Goal: Task Accomplishment & Management: Complete application form

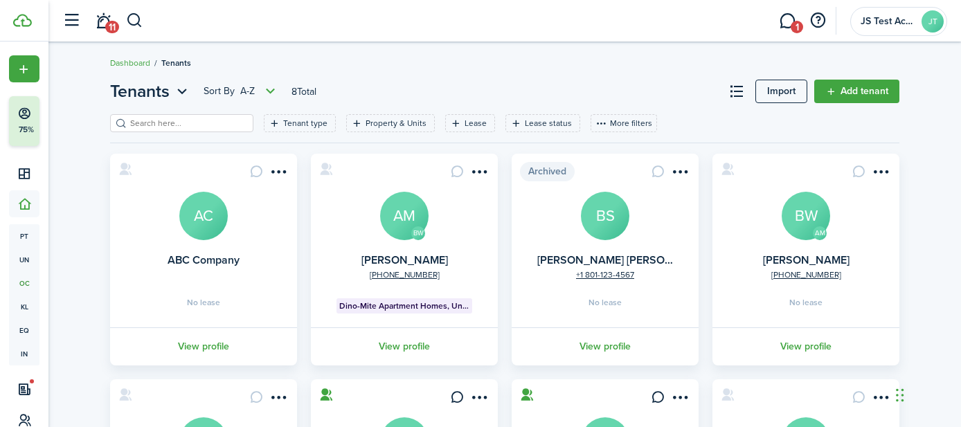
scroll to position [108, 0]
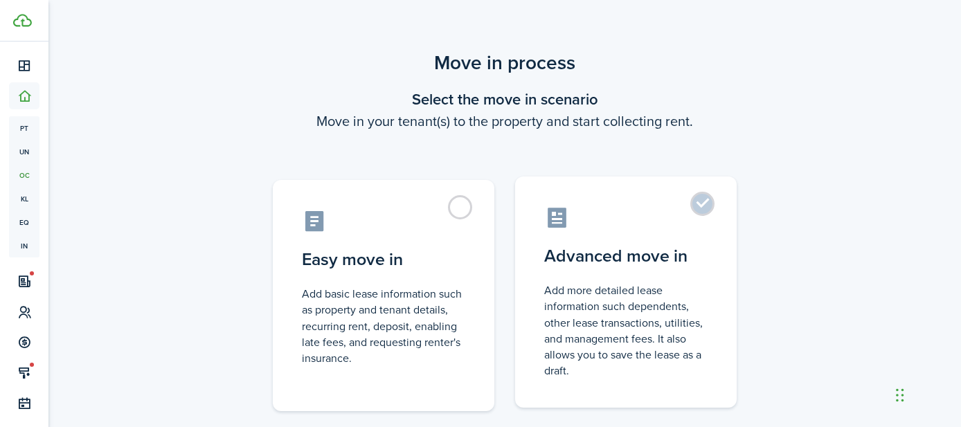
click at [703, 203] on label "Advanced move in Add more detailed lease information such dependents, other lea…" at bounding box center [625, 291] width 221 height 231
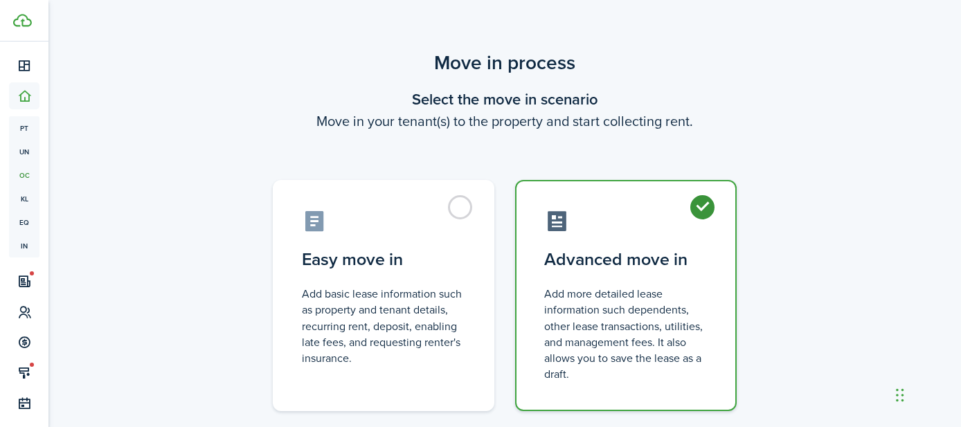
radio input "true"
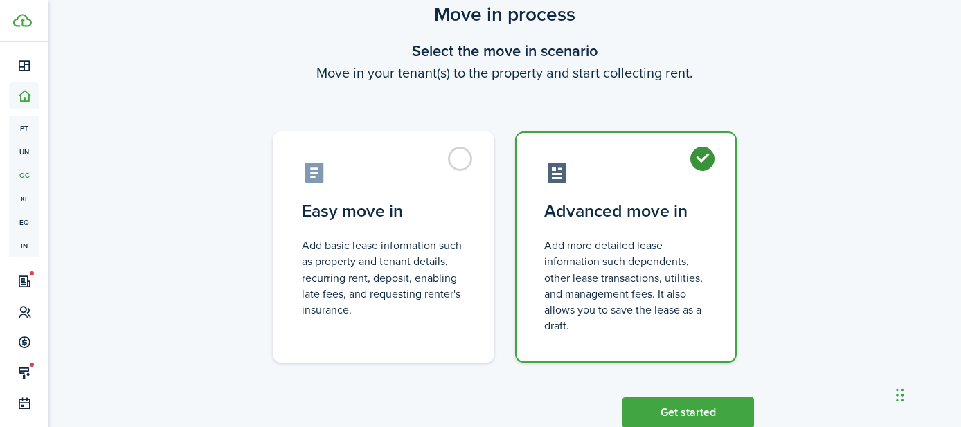
scroll to position [87, 0]
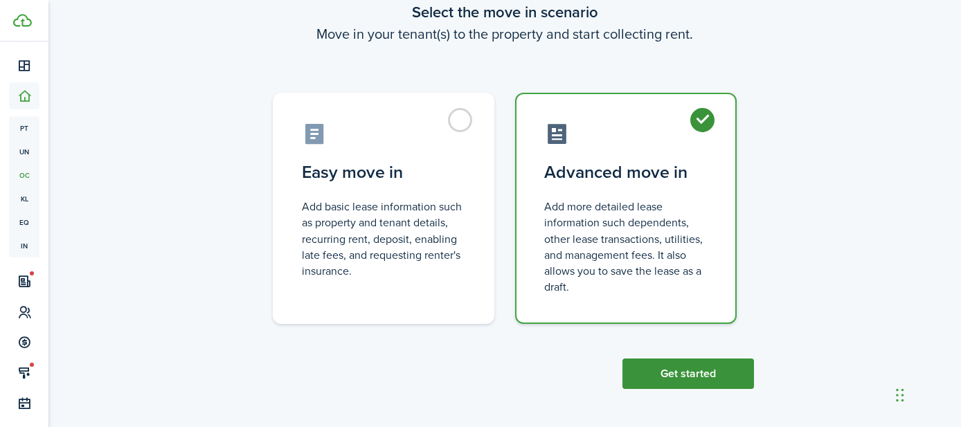
click at [682, 375] on button "Get started" at bounding box center [687, 373] width 131 height 30
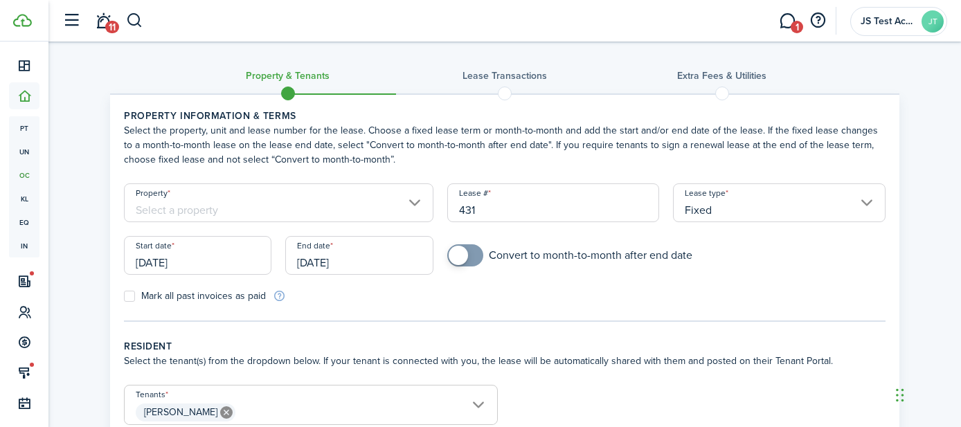
click at [242, 207] on input "Property" at bounding box center [278, 202] width 309 height 39
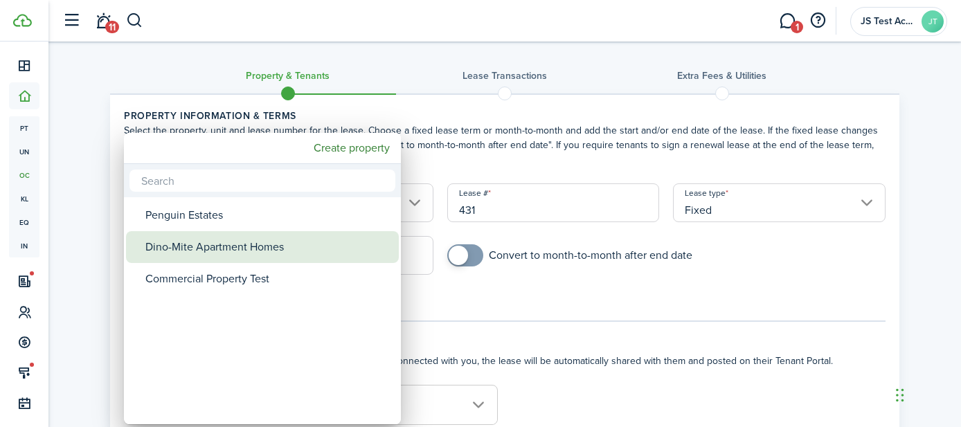
click at [217, 248] on div "Dino-Mite Apartment Homes" at bounding box center [267, 247] width 245 height 32
type input "Dino-Mite Apartment Homes"
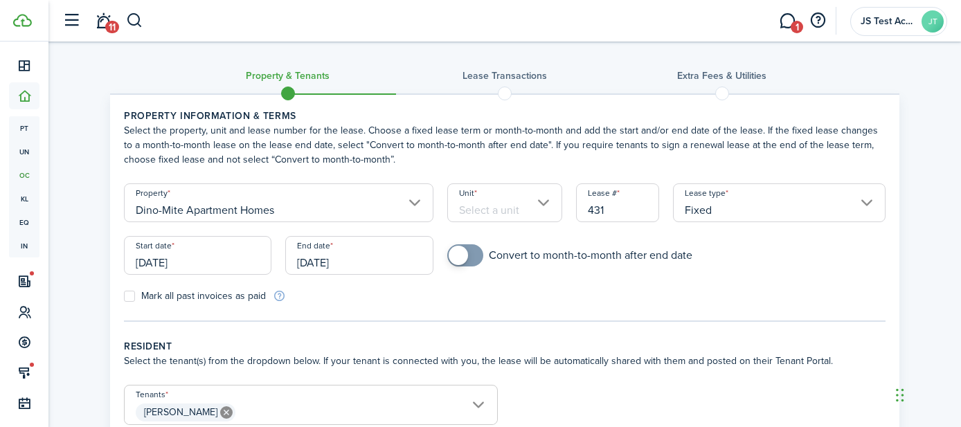
click at [477, 212] on input "Unit" at bounding box center [505, 202] width 116 height 39
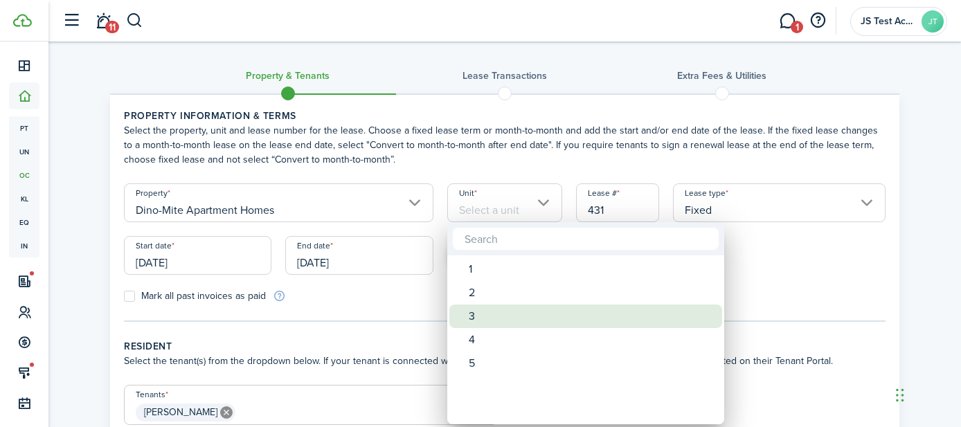
click at [477, 325] on div "3" at bounding box center [590, 316] width 245 height 24
type input "3"
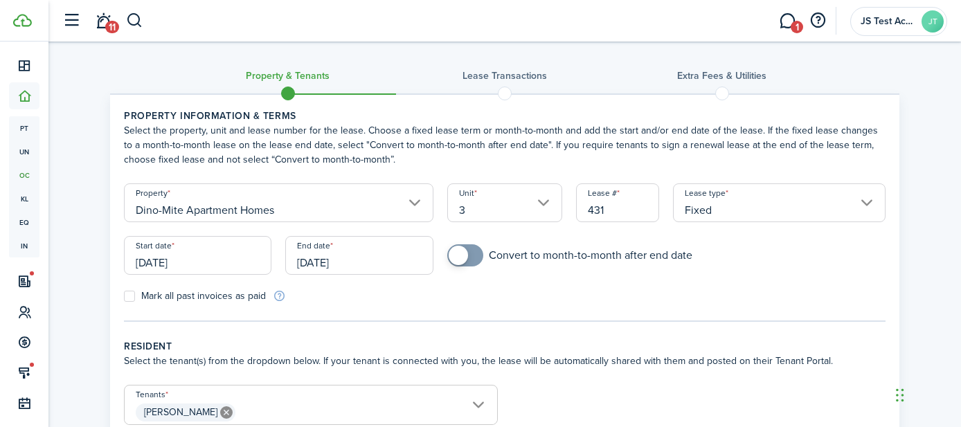
click at [210, 265] on input "[DATE]" at bounding box center [197, 255] width 147 height 39
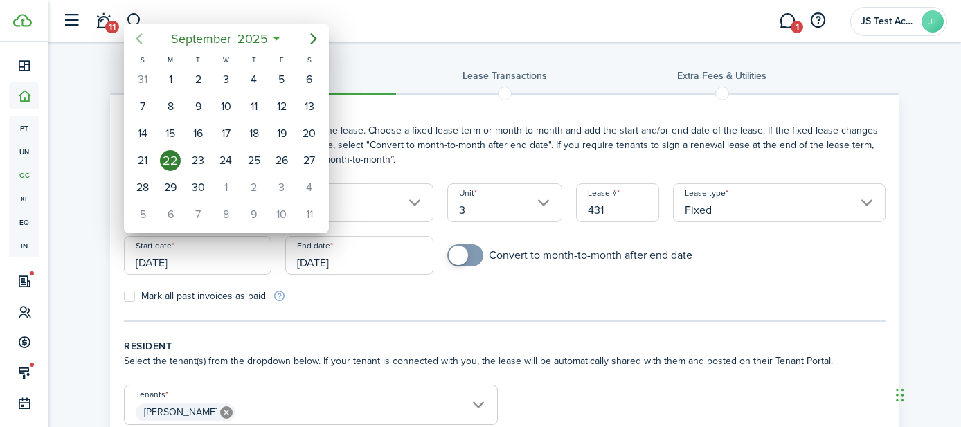
click at [132, 37] on icon "Previous page" at bounding box center [139, 38] width 17 height 17
click at [321, 295] on div at bounding box center [480, 213] width 1182 height 648
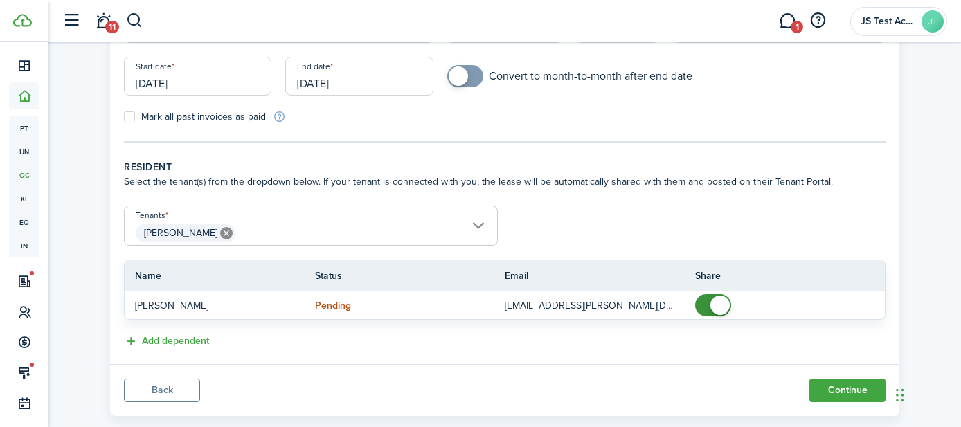
scroll to position [197, 0]
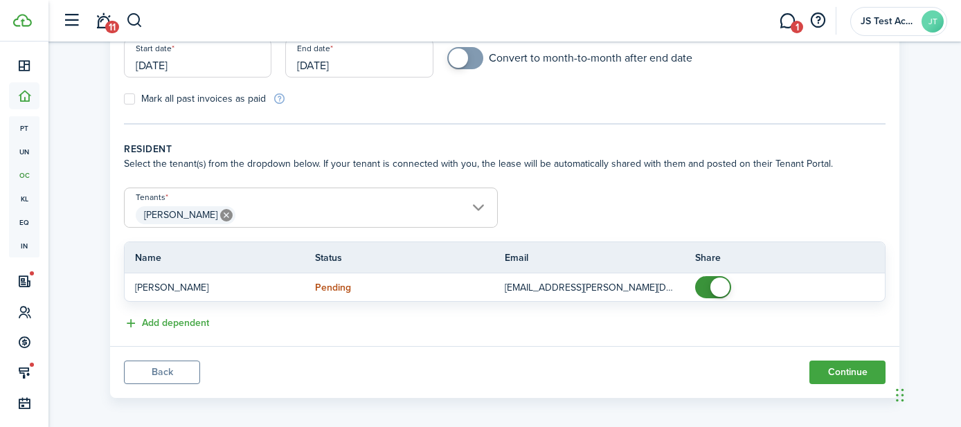
click at [266, 214] on span "[PERSON_NAME]" at bounding box center [311, 215] width 372 height 24
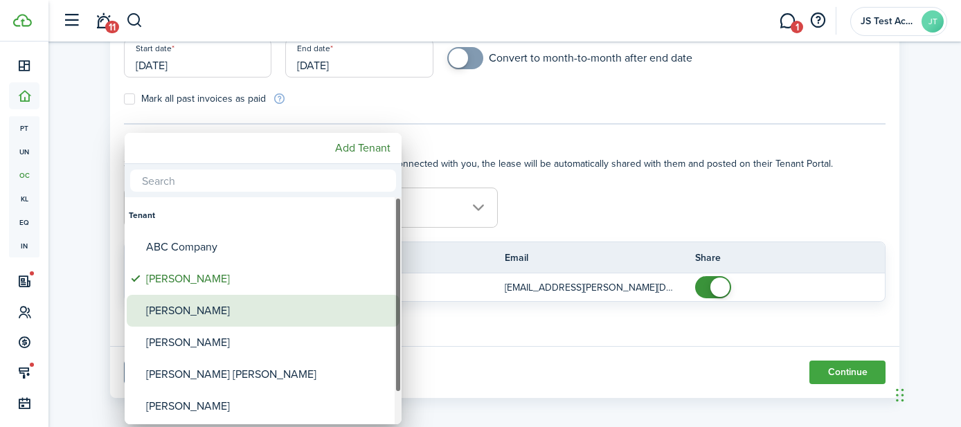
click at [200, 315] on div "[PERSON_NAME]" at bounding box center [268, 311] width 245 height 32
type input "[PERSON_NAME], [PERSON_NAME]"
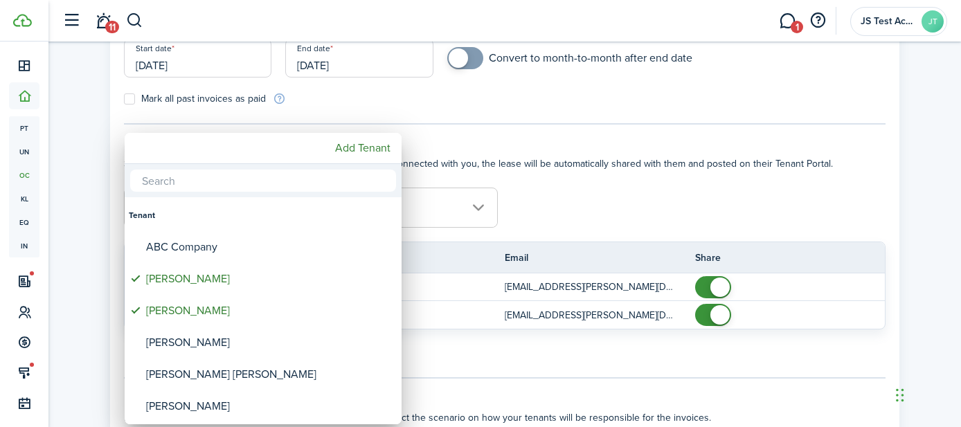
click at [583, 202] on div at bounding box center [480, 213] width 1182 height 648
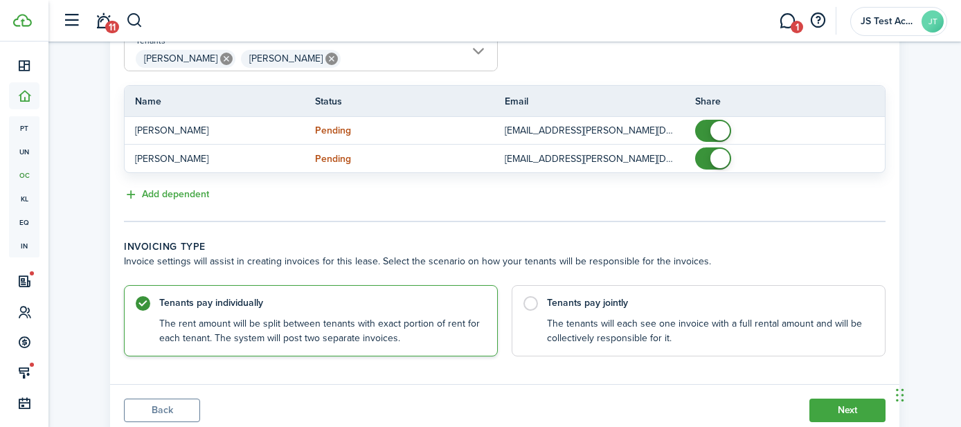
scroll to position [401, 0]
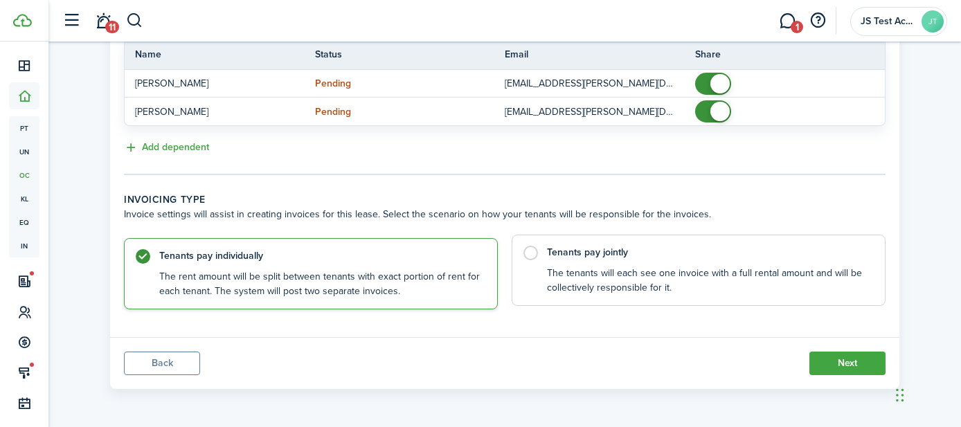
click at [533, 260] on label "Tenants pay jointly The tenants will each see one invoice with a full rental am…" at bounding box center [698, 270] width 374 height 71
radio input "false"
radio input "true"
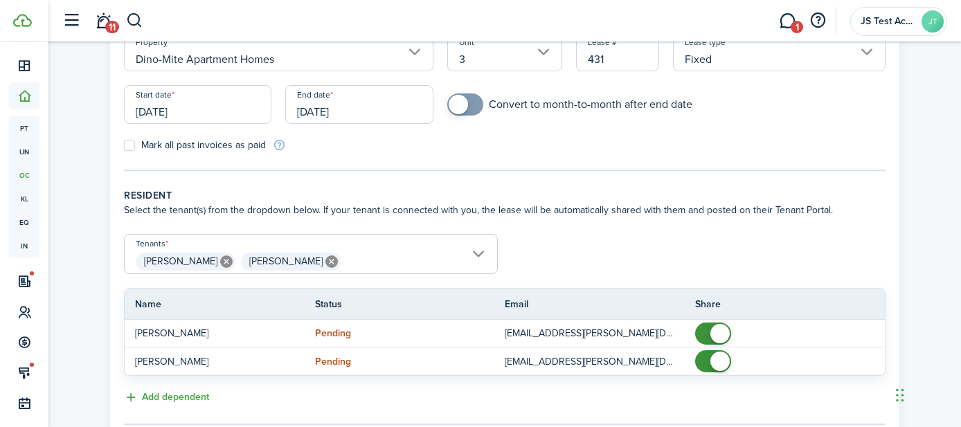
scroll to position [149, 0]
click at [325, 262] on icon at bounding box center [331, 263] width 12 height 12
type input "[PERSON_NAME]"
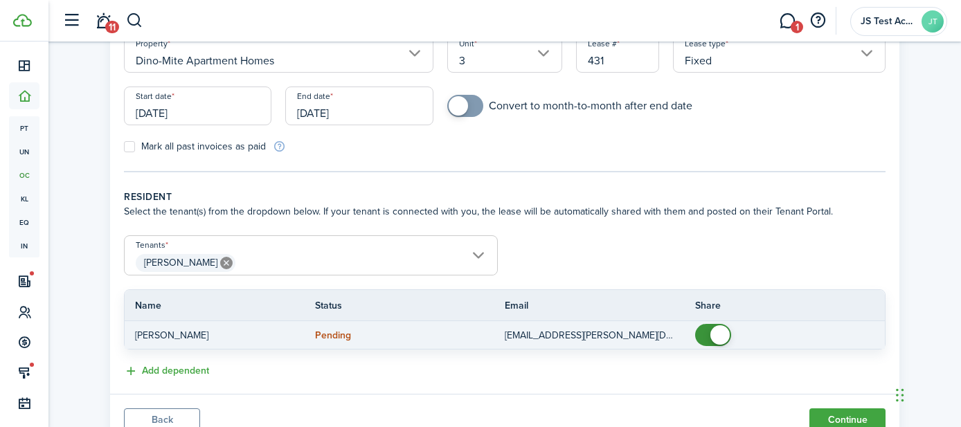
scroll to position [206, 0]
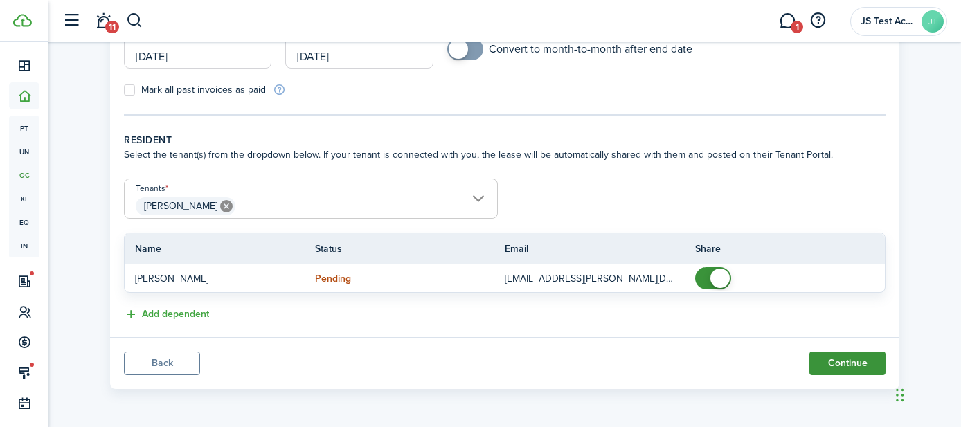
click at [835, 363] on button "Continue" at bounding box center [847, 364] width 76 height 24
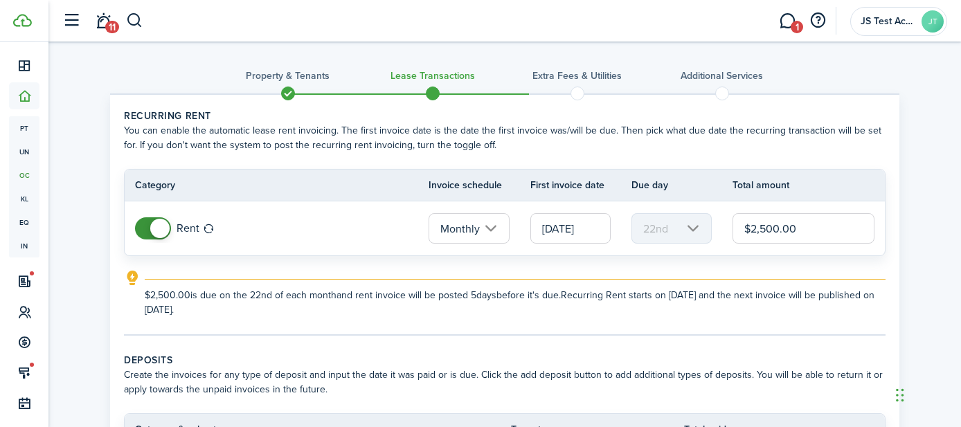
click at [560, 233] on input "[DATE]" at bounding box center [570, 228] width 80 height 30
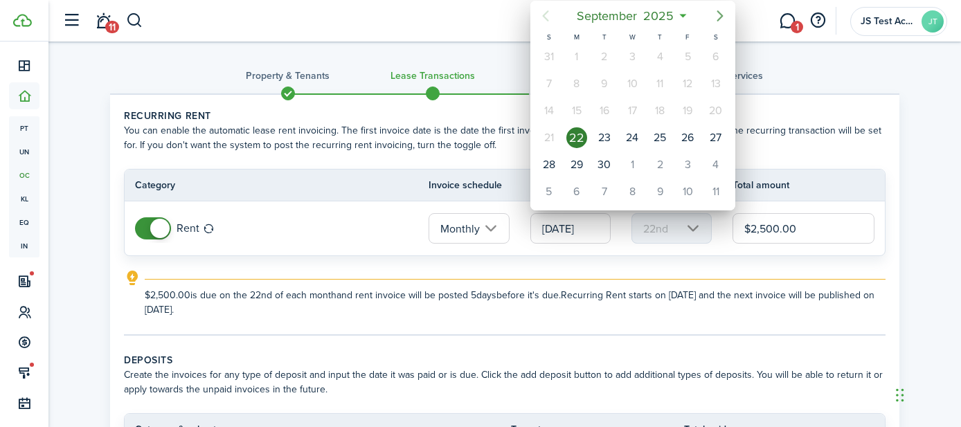
click at [718, 15] on icon "Next page" at bounding box center [719, 16] width 17 height 17
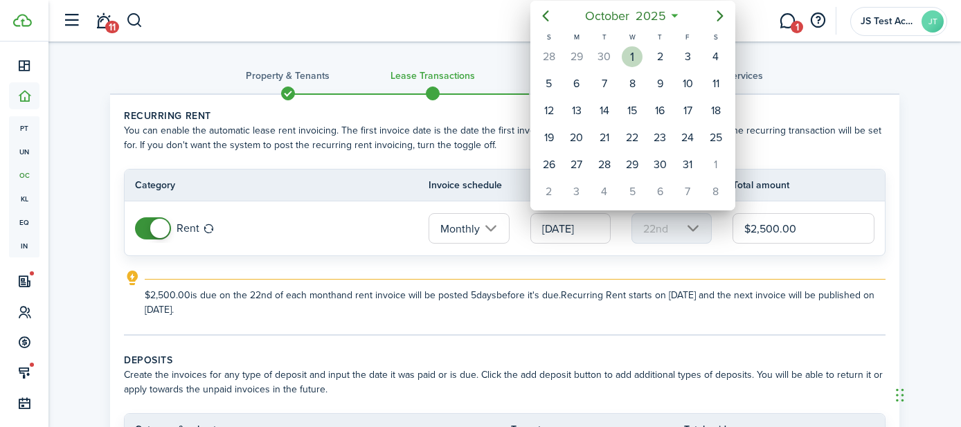
click at [632, 61] on div "1" at bounding box center [631, 56] width 21 height 21
type input "[DATE]"
type input "1st"
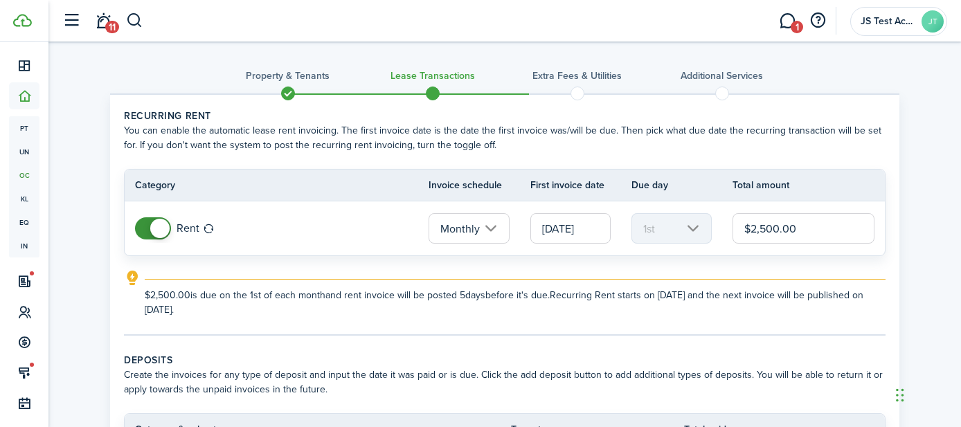
click at [570, 228] on input "[DATE]" at bounding box center [570, 228] width 80 height 30
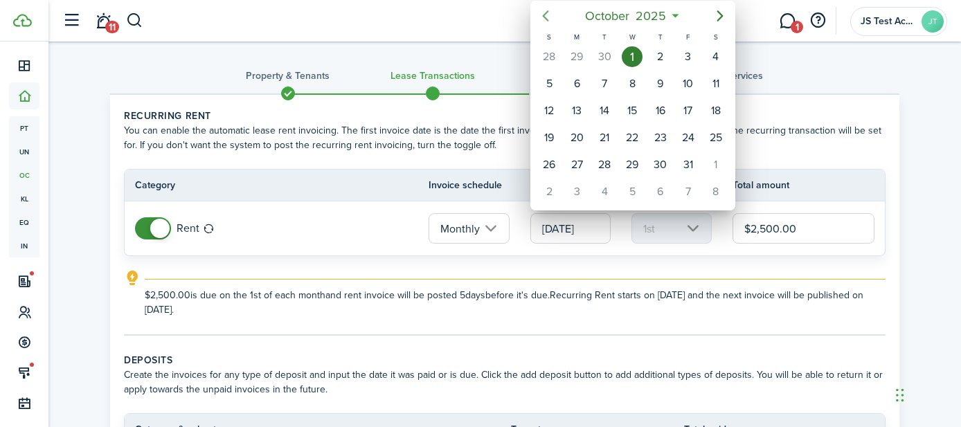
click at [545, 17] on icon "Previous page" at bounding box center [545, 16] width 17 height 17
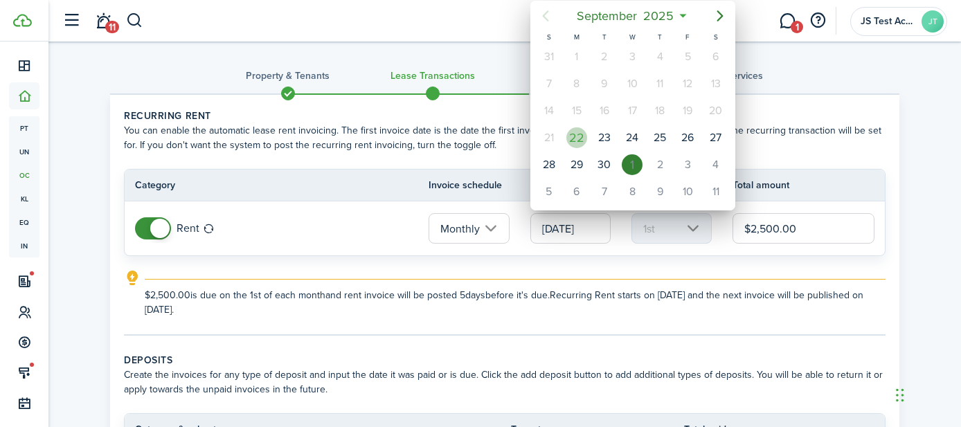
click at [583, 136] on div "22" at bounding box center [576, 137] width 21 height 21
type input "[DATE]"
type input "22nd"
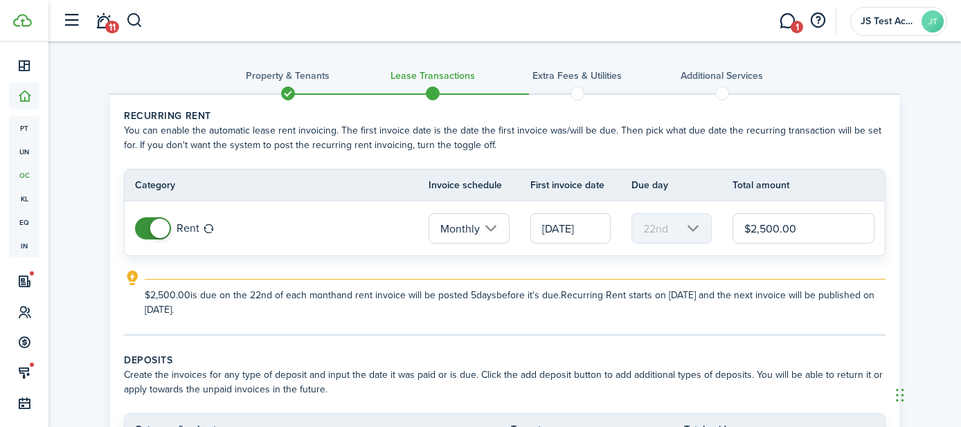
scroll to position [0, 2]
click at [568, 229] on input "[DATE]" at bounding box center [570, 228] width 80 height 30
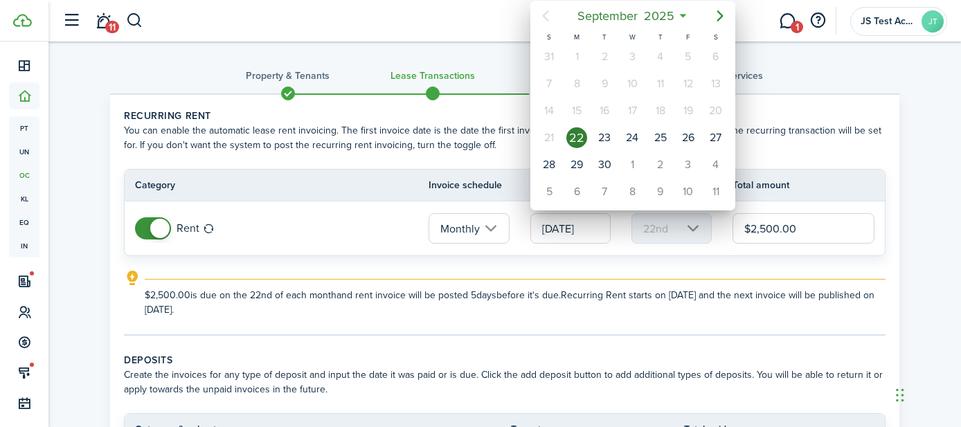
scroll to position [0, 0]
click at [718, 15] on icon "Next page" at bounding box center [719, 16] width 17 height 17
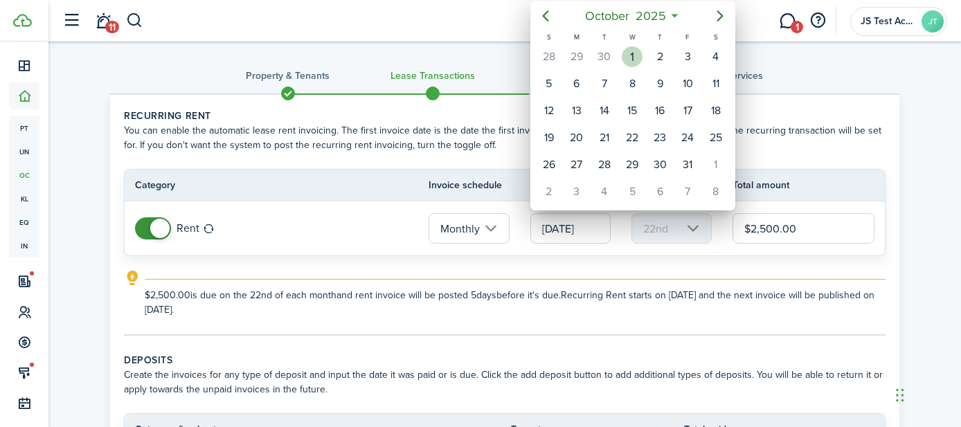
click at [633, 61] on div "1" at bounding box center [631, 56] width 21 height 21
type input "[DATE]"
type input "1st"
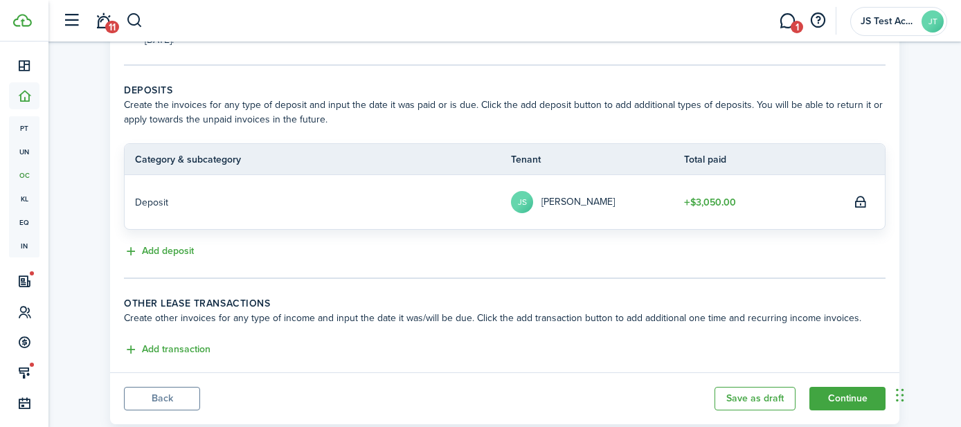
scroll to position [305, 0]
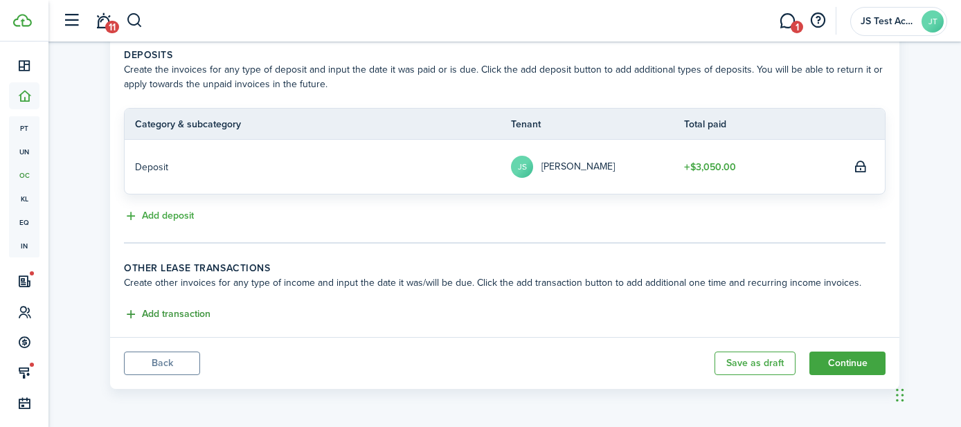
click at [177, 316] on button "Add transaction" at bounding box center [167, 315] width 87 height 16
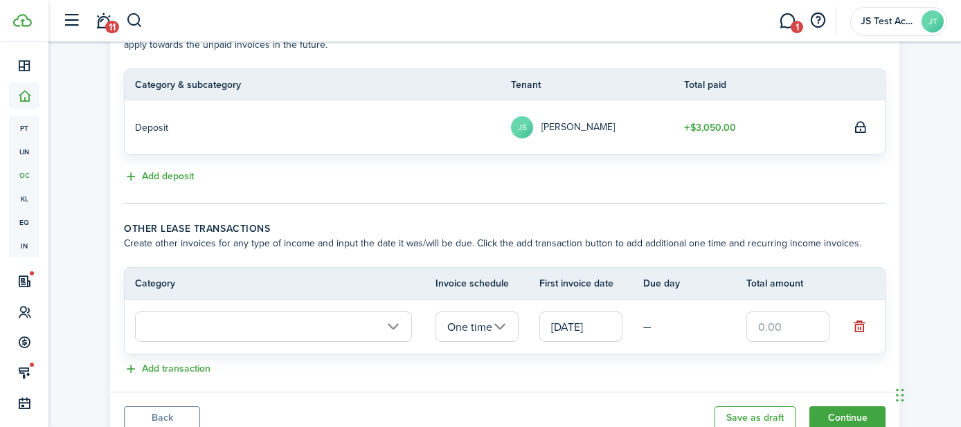
scroll to position [399, 0]
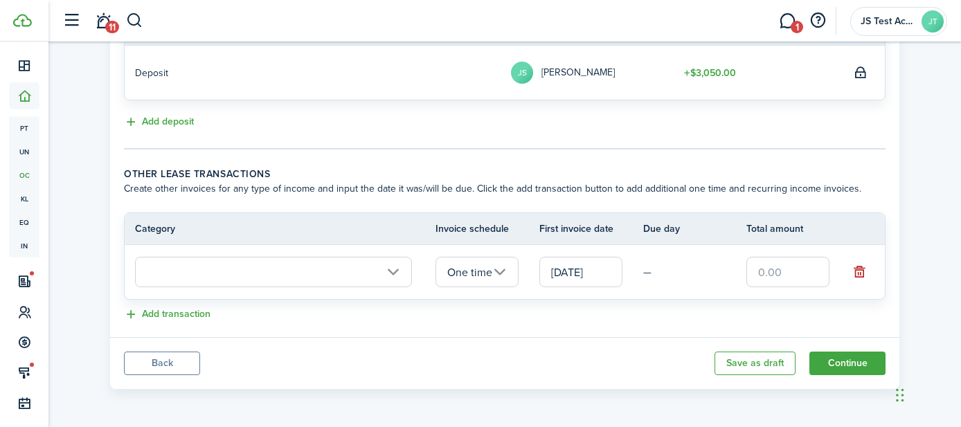
click at [224, 278] on input "text" at bounding box center [273, 272] width 277 height 30
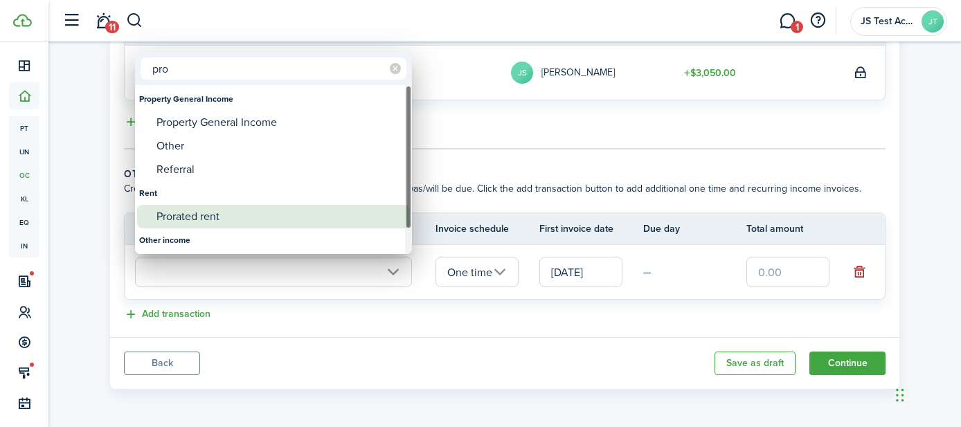
type input "pro"
click at [192, 218] on div "Prorated rent" at bounding box center [278, 217] width 245 height 24
type input "Rent / Prorated rent"
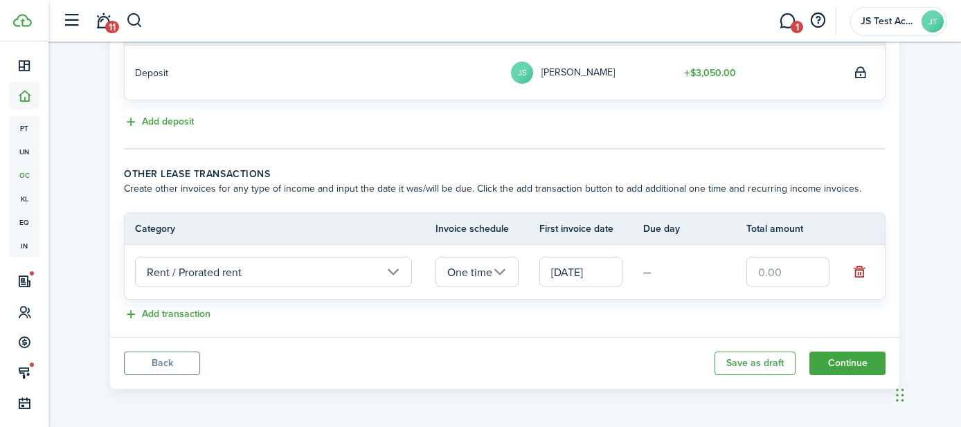
click at [788, 271] on input "text" at bounding box center [787, 272] width 83 height 30
type input "$700.00"
click at [655, 300] on lease-classic-other-transaction "Other lease transactions Create other invoices for any type of income and input…" at bounding box center [504, 245] width 761 height 156
click at [179, 316] on button "Add transaction" at bounding box center [167, 315] width 87 height 16
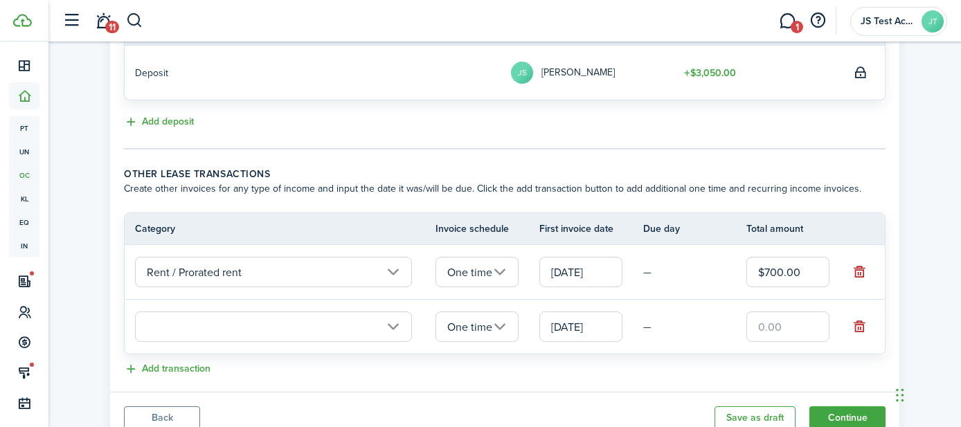
click at [187, 327] on input "text" at bounding box center [273, 326] width 277 height 30
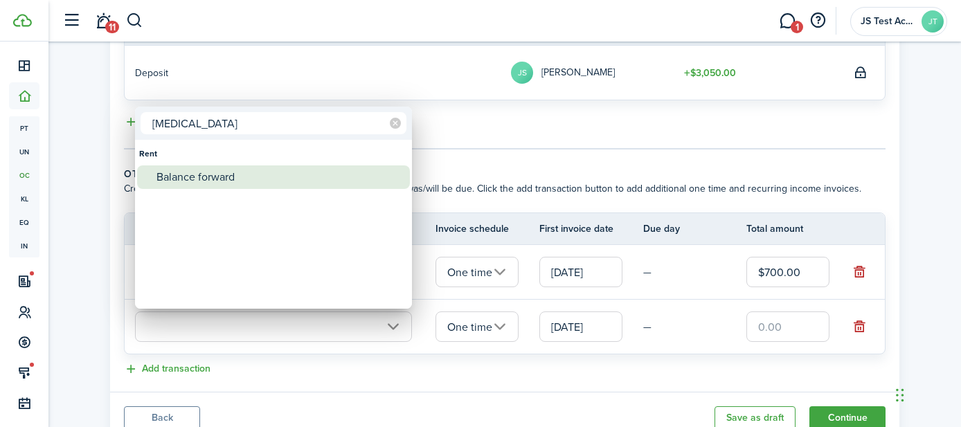
type input "[MEDICAL_DATA]"
click at [206, 176] on div "Balance forward" at bounding box center [278, 177] width 245 height 24
type input "Rent / Balance forward"
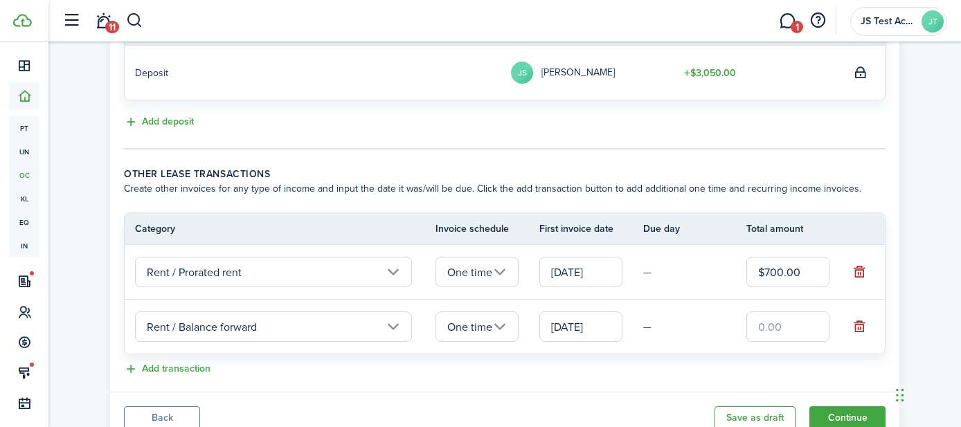
click at [776, 330] on input "text" at bounding box center [787, 326] width 83 height 30
type input "$321.00"
click at [712, 344] on tr "Rent / Balance forward One time [DATE] — $321.00" at bounding box center [505, 327] width 760 height 54
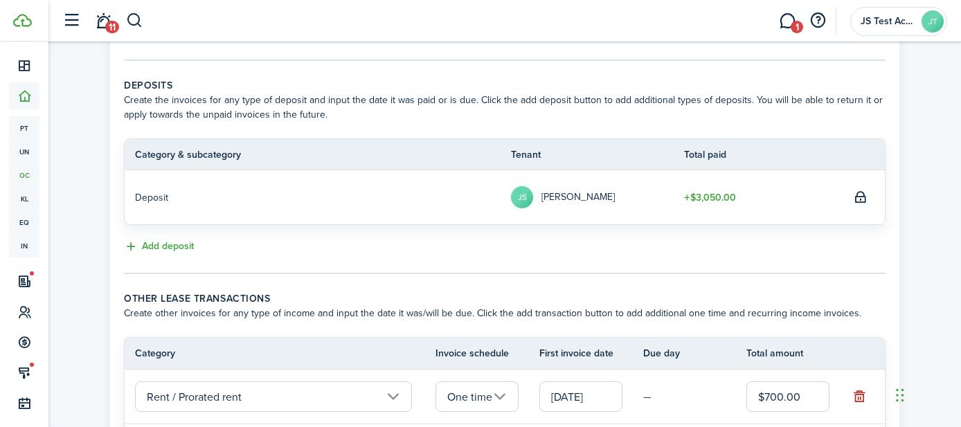
scroll to position [454, 0]
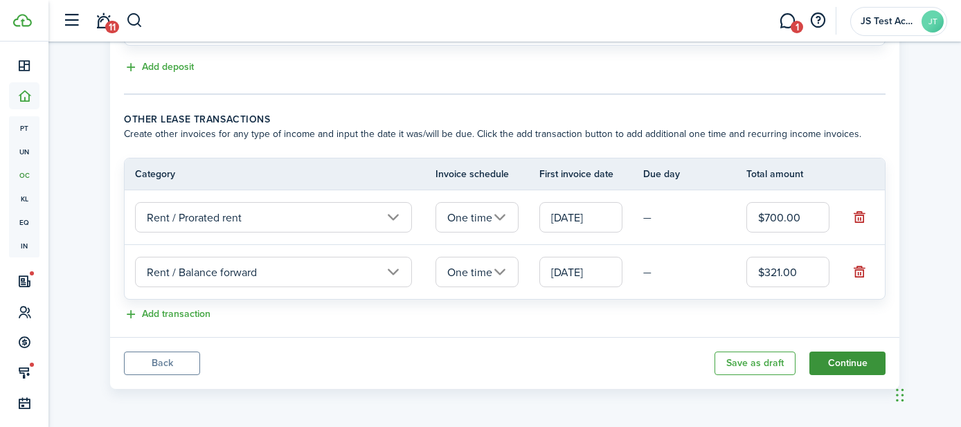
click at [832, 368] on button "Continue" at bounding box center [847, 364] width 76 height 24
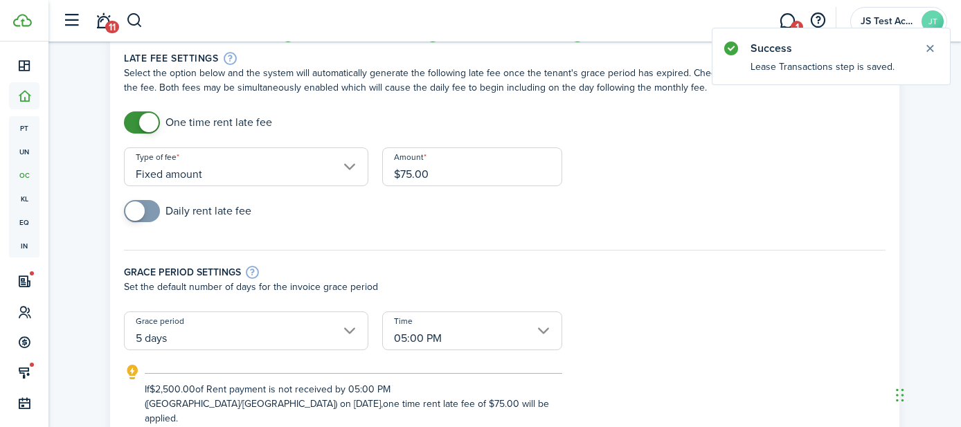
scroll to position [60, 0]
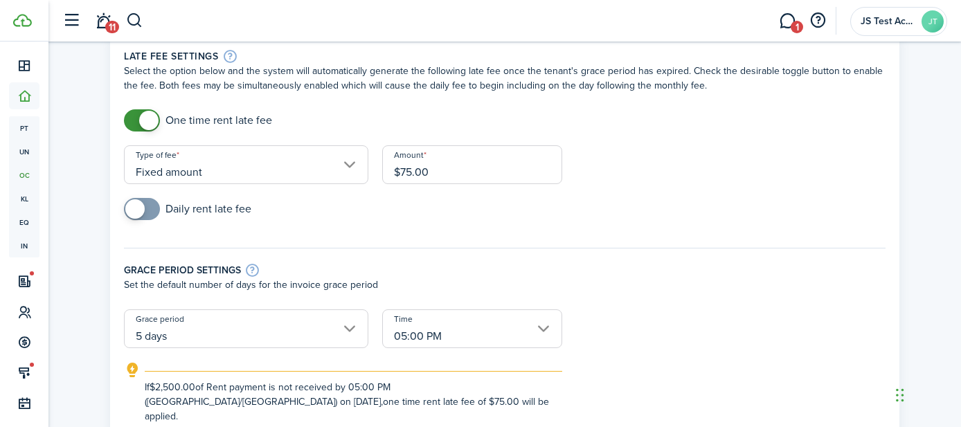
click at [135, 123] on span at bounding box center [142, 120] width 14 height 22
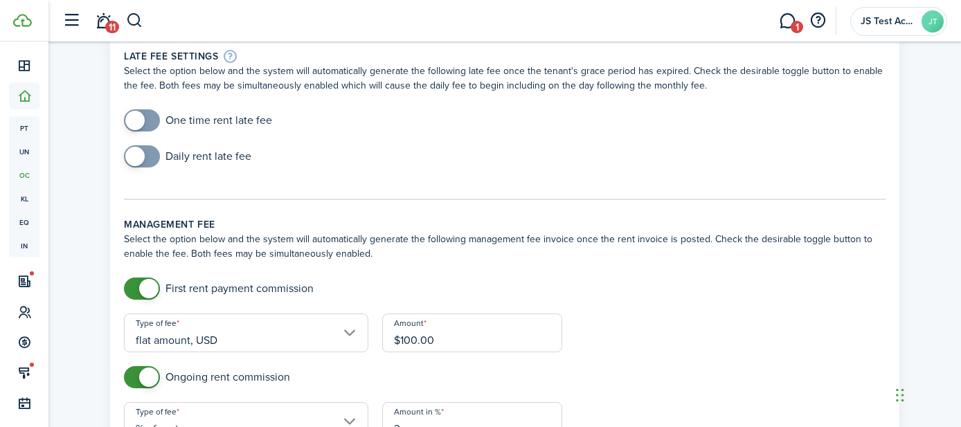
checkbox input "true"
click at [149, 120] on span at bounding box center [142, 120] width 14 height 22
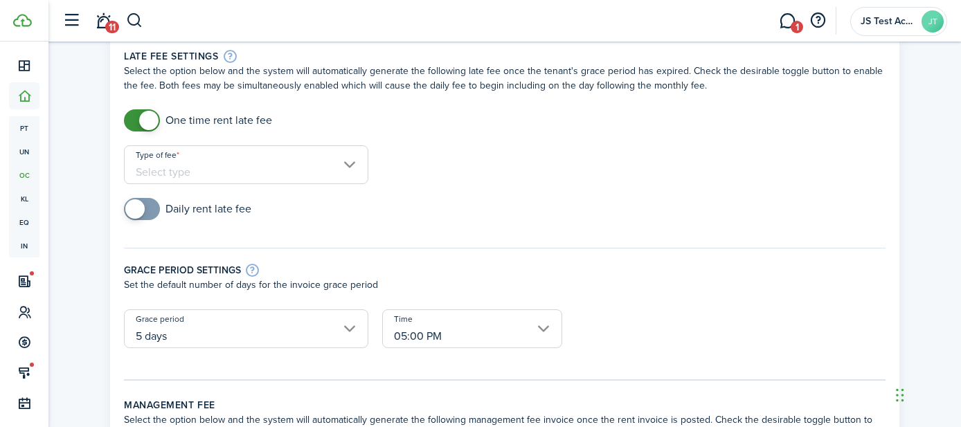
click at [300, 160] on input "Type of fee" at bounding box center [246, 164] width 244 height 39
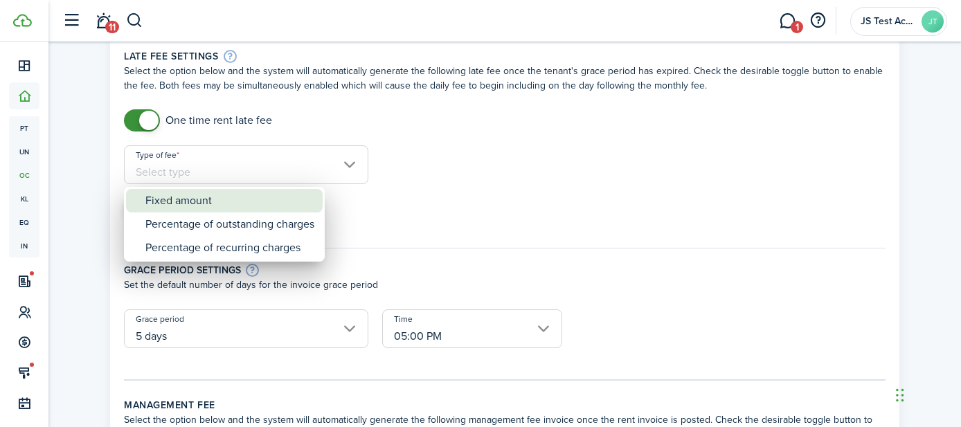
click at [217, 203] on div "Fixed amount" at bounding box center [229, 201] width 169 height 24
type input "Fixed amount"
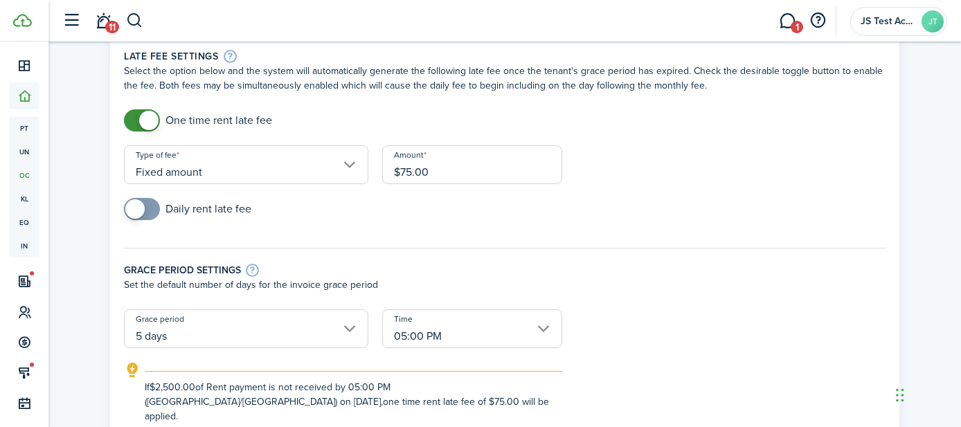
click at [216, 176] on input "Fixed amount" at bounding box center [246, 164] width 244 height 39
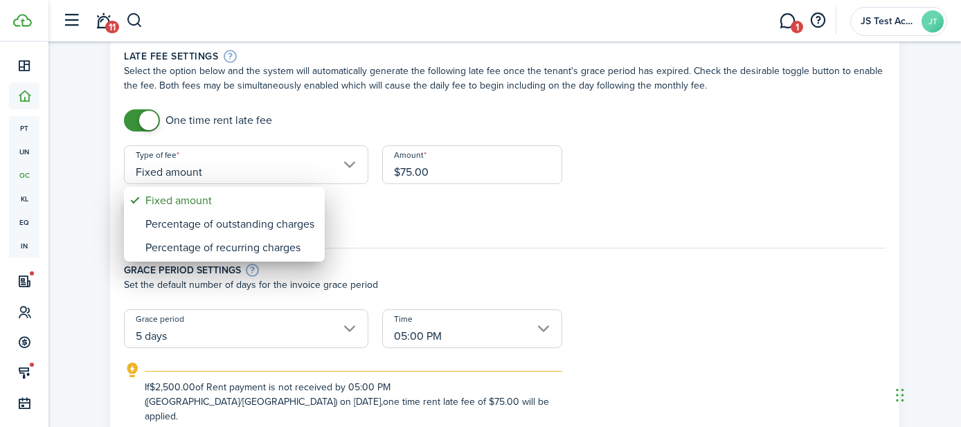
click at [389, 230] on div at bounding box center [480, 213] width 1182 height 648
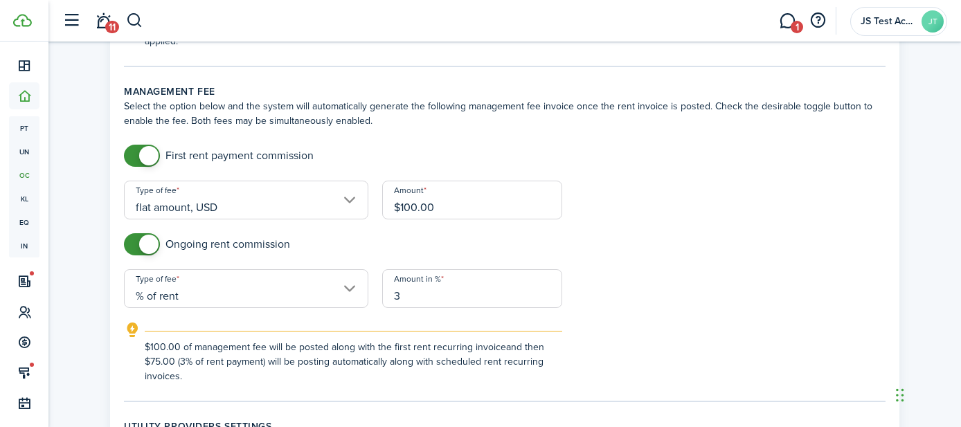
scroll to position [434, 0]
checkbox input "false"
click at [135, 146] on span at bounding box center [142, 157] width 14 height 22
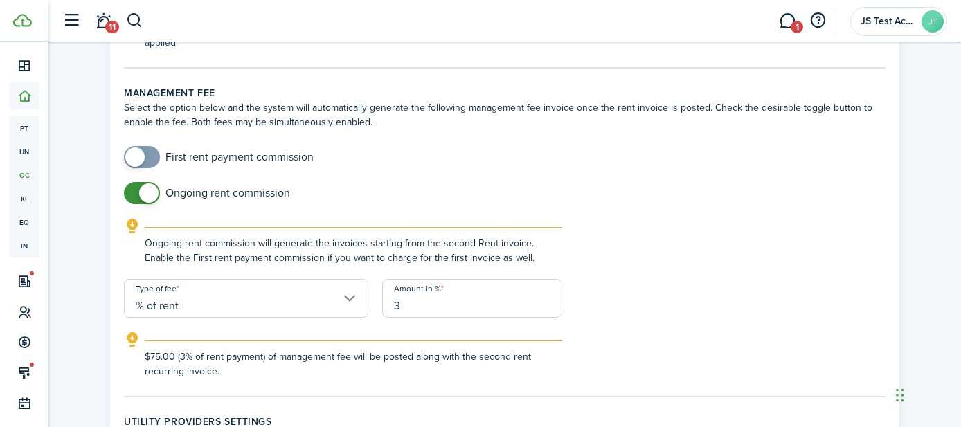
checkbox input "false"
click at [135, 182] on span at bounding box center [142, 193] width 14 height 22
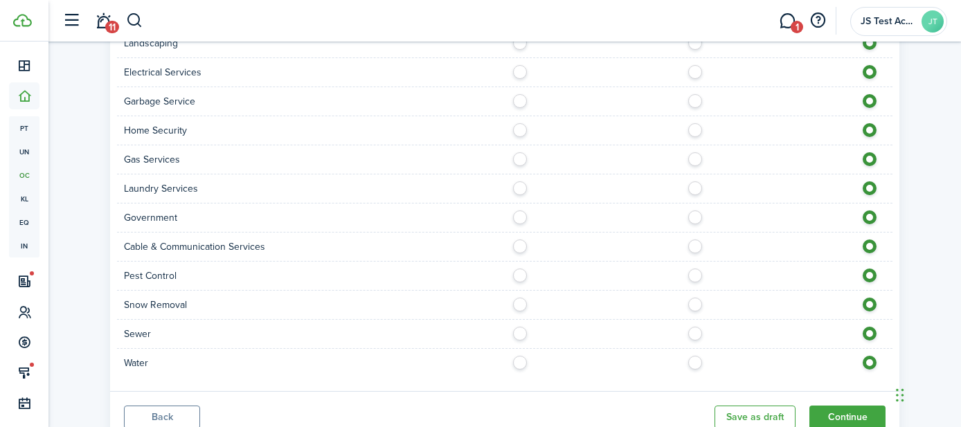
scroll to position [1267, 0]
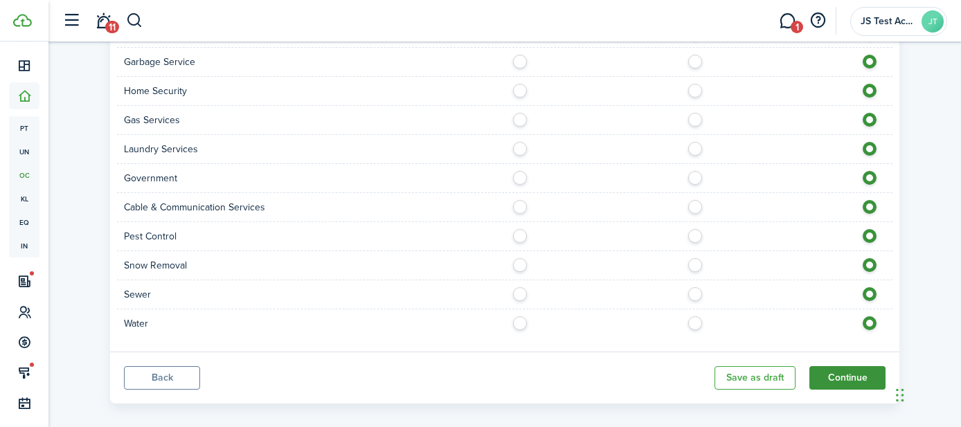
click at [851, 366] on button "Continue" at bounding box center [847, 378] width 76 height 24
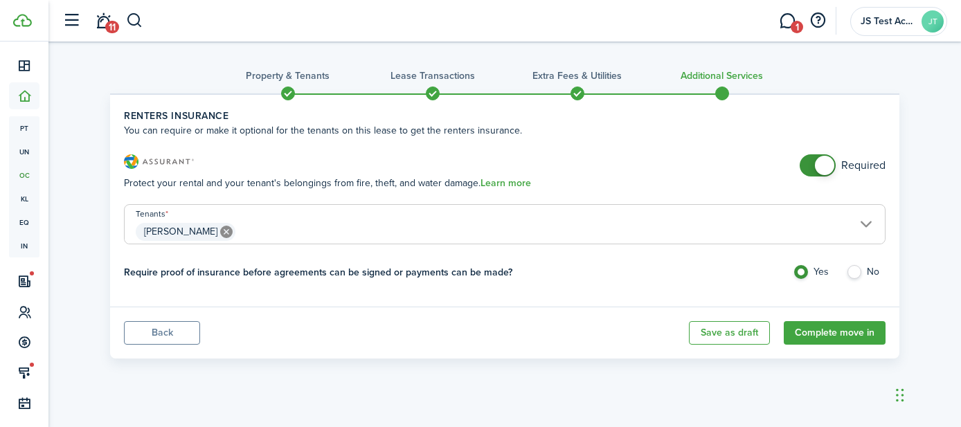
checkbox input "false"
click at [810, 167] on span at bounding box center [817, 165] width 14 height 22
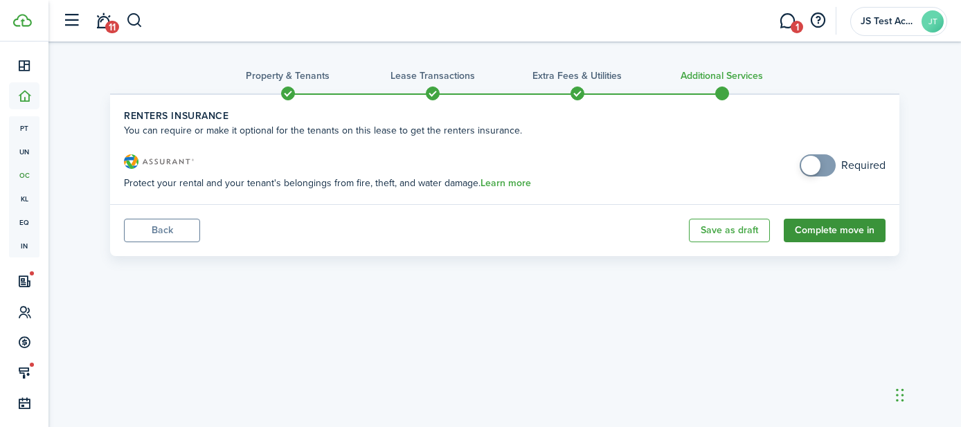
click at [834, 224] on button "Complete move in" at bounding box center [834, 231] width 102 height 24
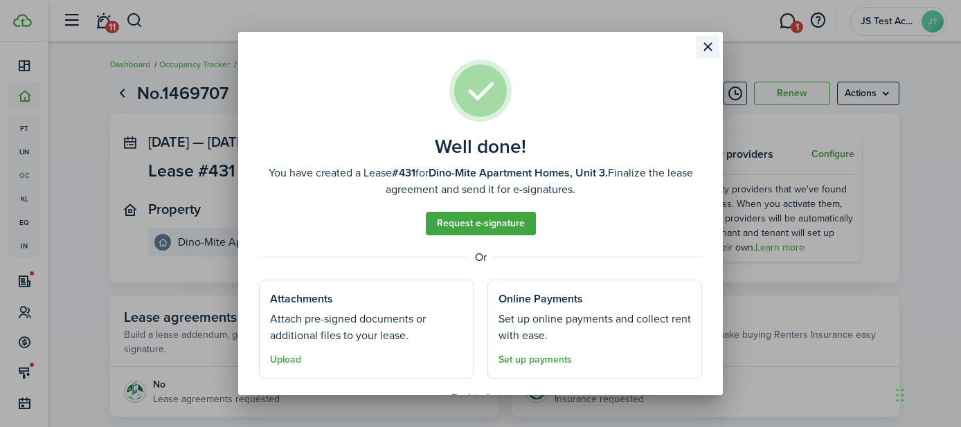
click at [709, 46] on button "Close modal" at bounding box center [707, 47] width 24 height 24
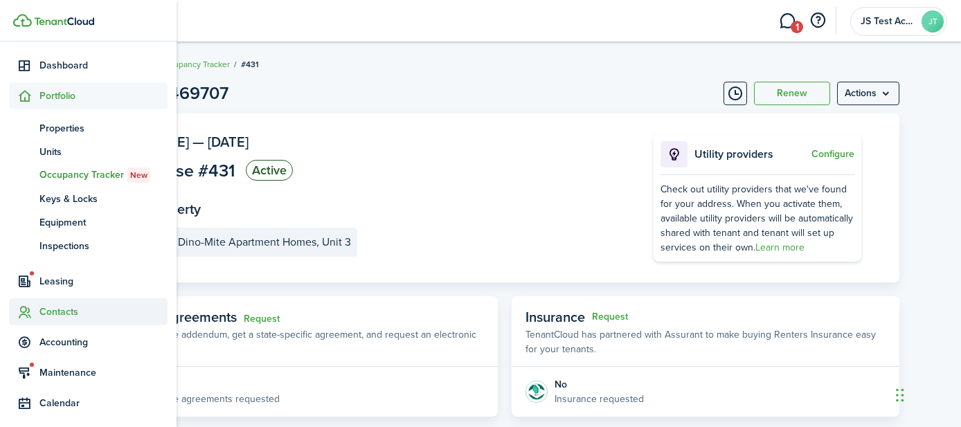
click at [60, 309] on span "Contacts" at bounding box center [103, 311] width 128 height 15
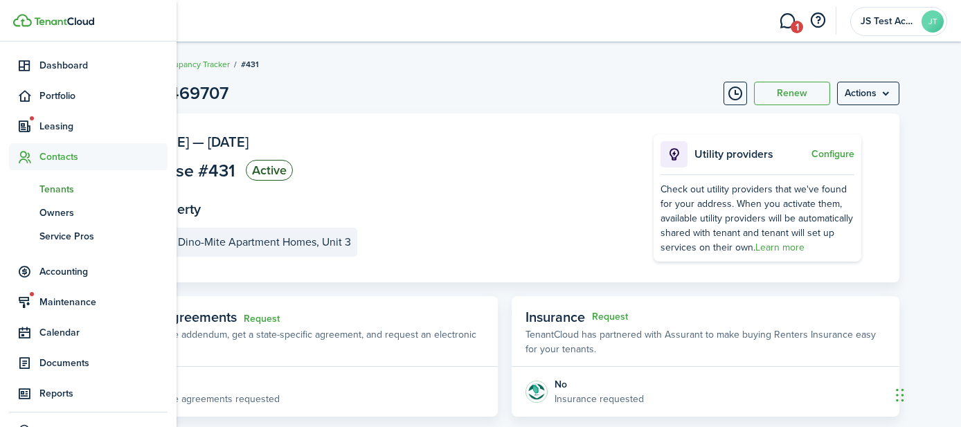
click at [69, 192] on span "Tenants" at bounding box center [103, 189] width 128 height 15
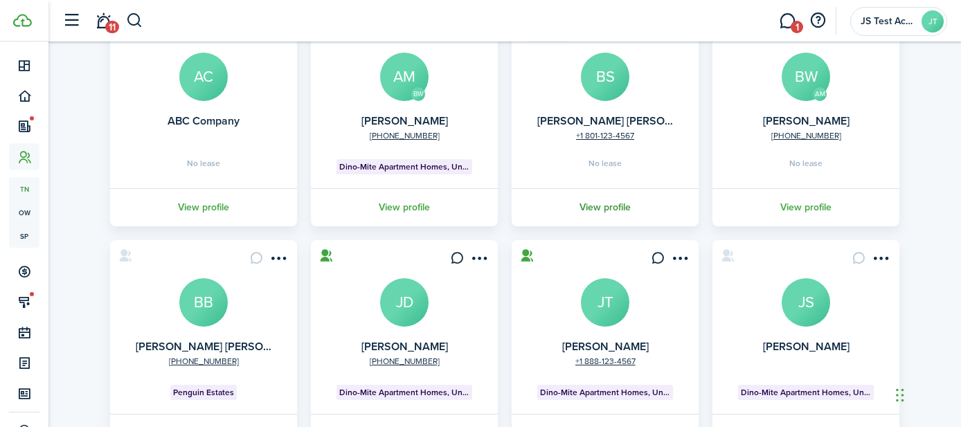
scroll to position [177, 0]
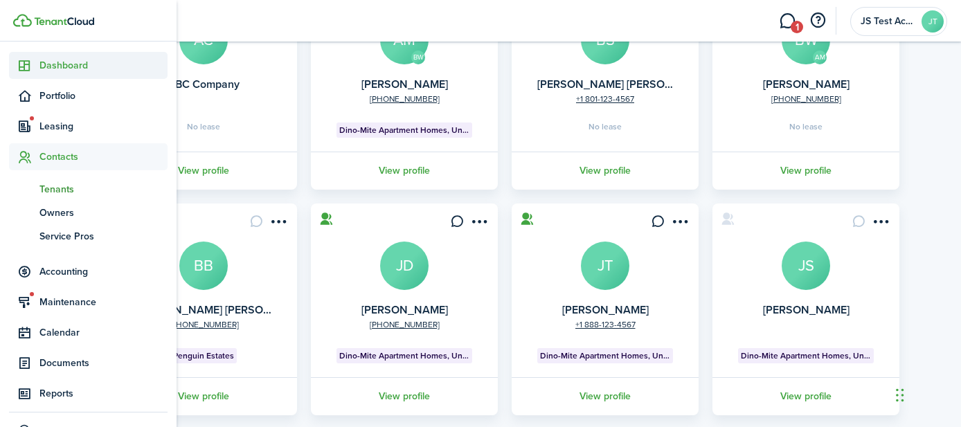
click at [47, 64] on span "Dashboard" at bounding box center [103, 65] width 128 height 15
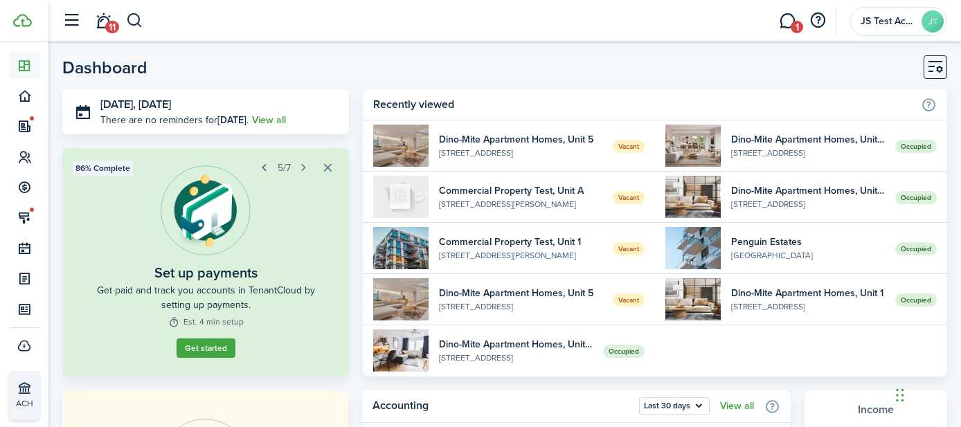
click at [266, 167] on button "button" at bounding box center [264, 167] width 19 height 19
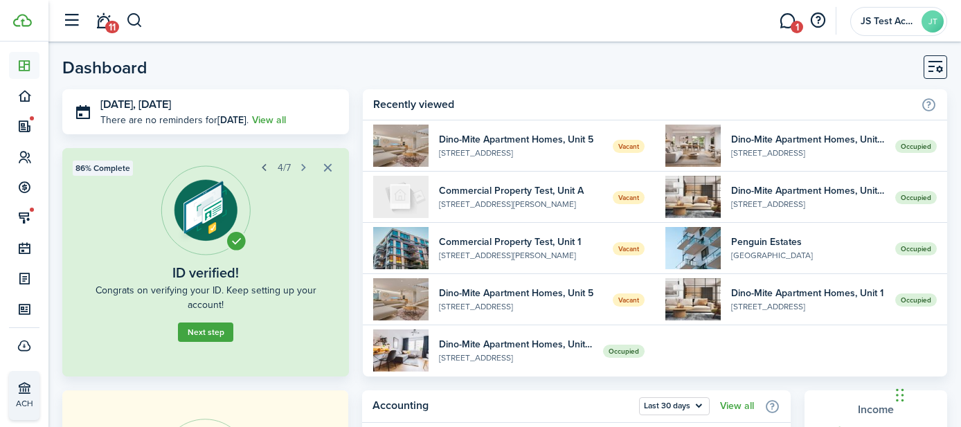
click at [266, 167] on button "button" at bounding box center [264, 167] width 19 height 19
click at [265, 165] on button "button" at bounding box center [264, 167] width 19 height 19
click at [304, 170] on button "button" at bounding box center [303, 167] width 19 height 19
click at [303, 170] on button "button" at bounding box center [303, 167] width 19 height 19
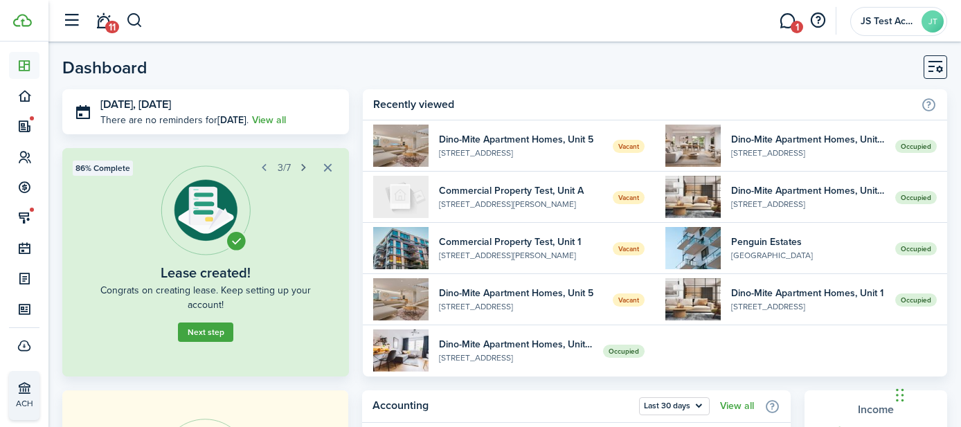
click at [303, 170] on button "button" at bounding box center [303, 167] width 19 height 19
click at [304, 167] on button "button" at bounding box center [303, 167] width 19 height 19
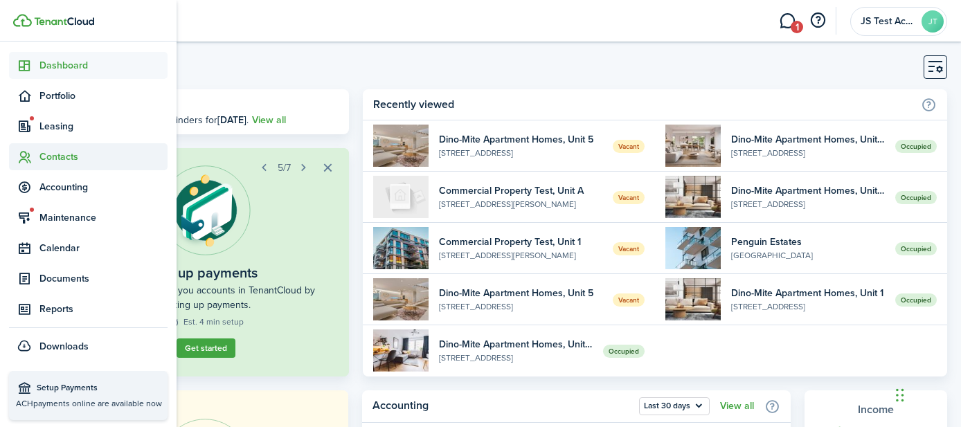
click at [53, 158] on span "Contacts" at bounding box center [103, 156] width 128 height 15
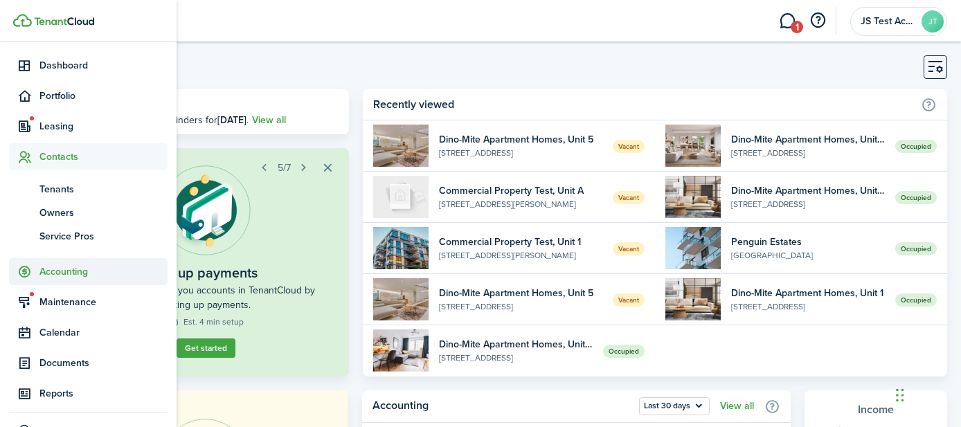
click at [71, 273] on span "Accounting" at bounding box center [103, 271] width 128 height 15
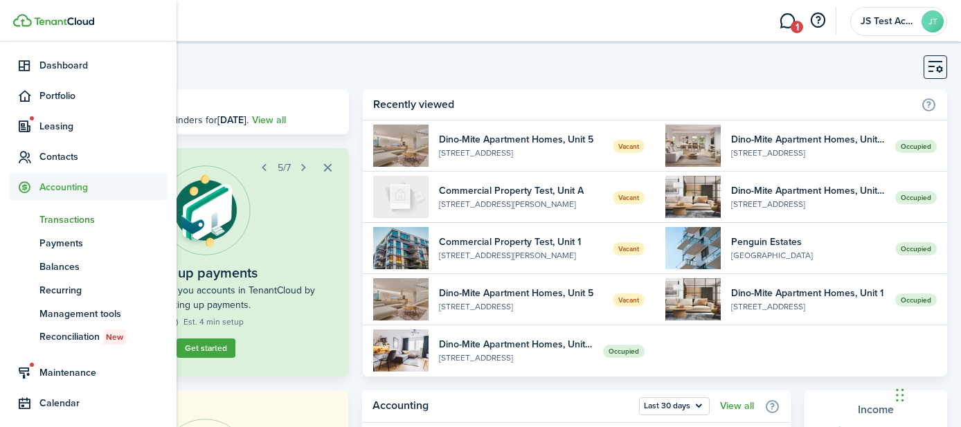
click at [58, 225] on span "Transactions" at bounding box center [103, 219] width 128 height 15
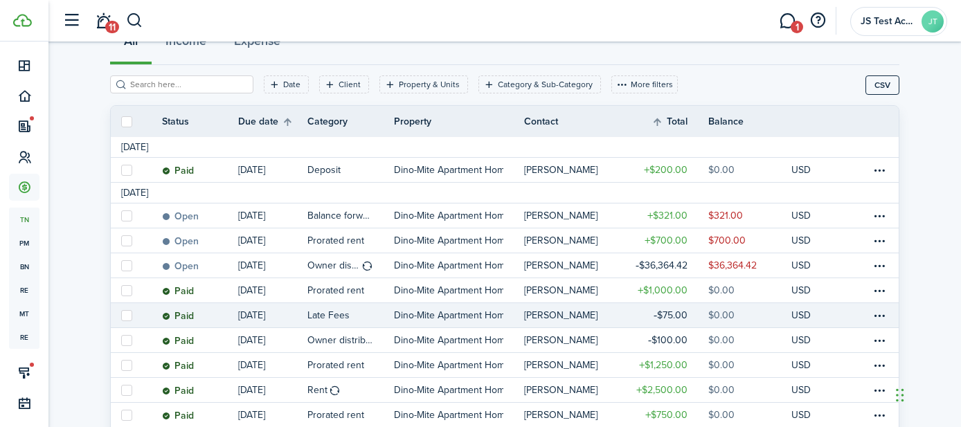
scroll to position [151, 0]
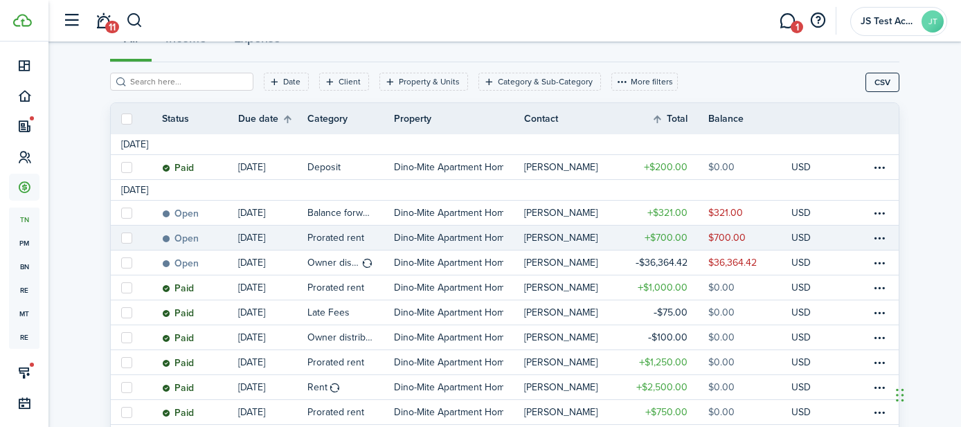
click at [210, 244] on link "Open" at bounding box center [200, 238] width 76 height 24
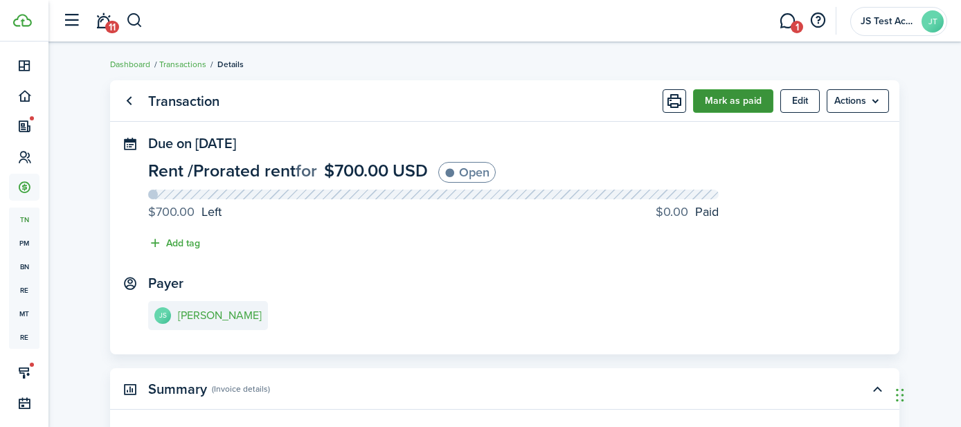
click at [722, 106] on button "Mark as paid" at bounding box center [733, 101] width 80 height 24
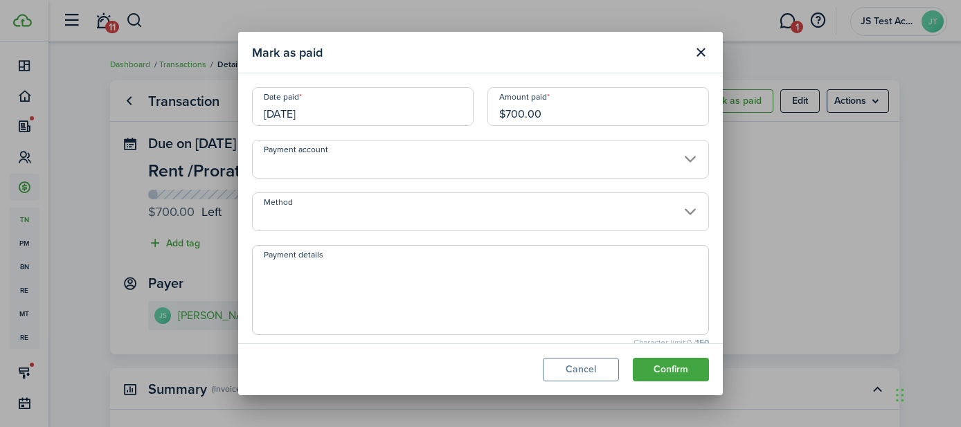
click at [359, 214] on input "Method" at bounding box center [480, 211] width 457 height 39
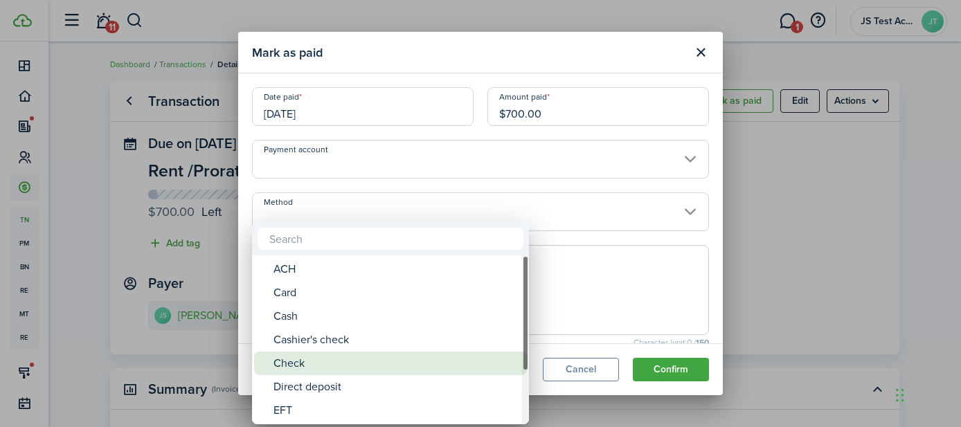
click at [295, 372] on div "Check" at bounding box center [395, 364] width 245 height 24
type input "Check"
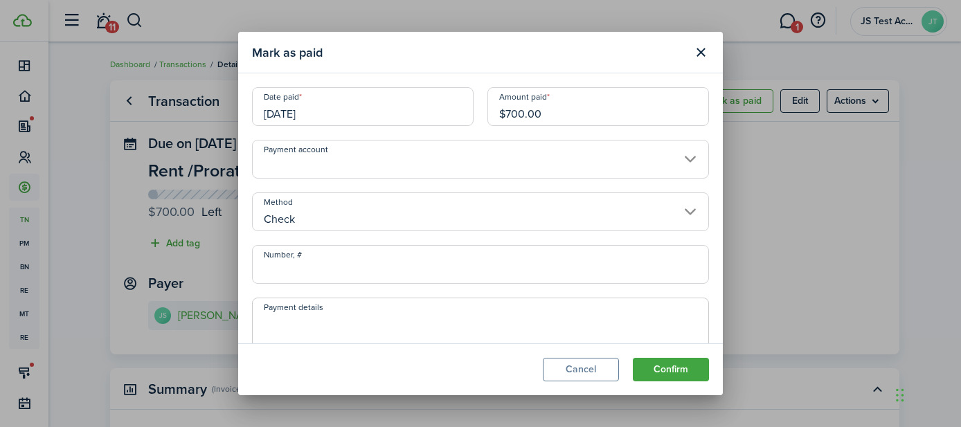
click at [314, 274] on input "Number, #" at bounding box center [480, 264] width 457 height 39
type input "567"
click at [461, 306] on span at bounding box center [480, 343] width 457 height 90
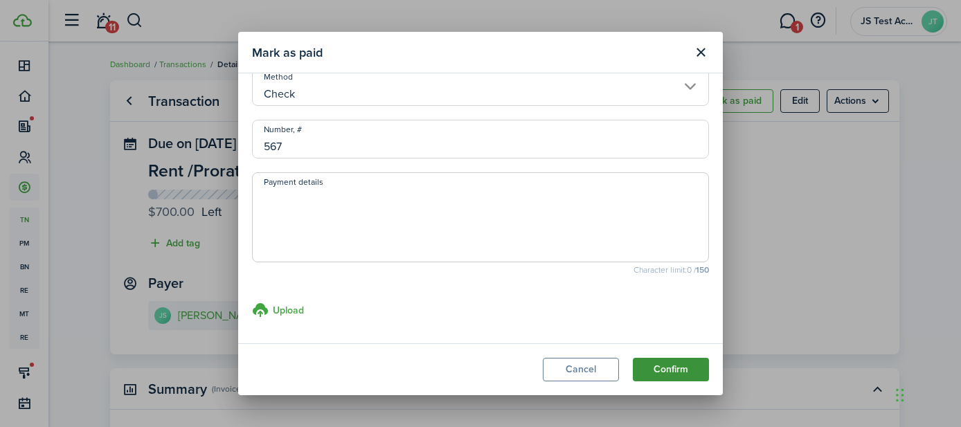
click at [677, 367] on button "Confirm" at bounding box center [671, 370] width 76 height 24
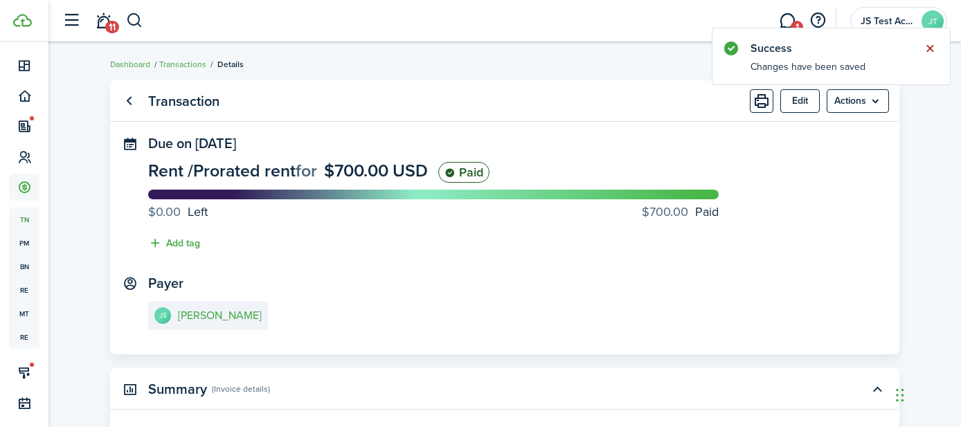
click at [929, 45] on button "Close notify" at bounding box center [929, 48] width 19 height 19
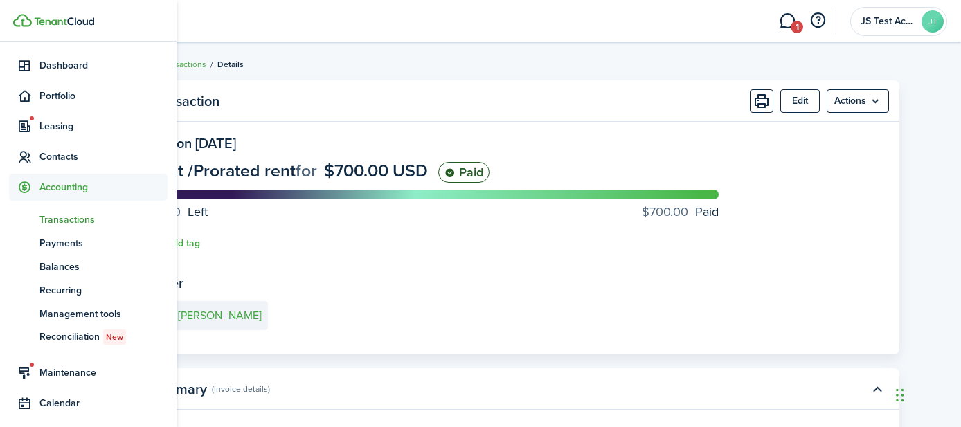
click at [61, 221] on span "Transactions" at bounding box center [103, 219] width 128 height 15
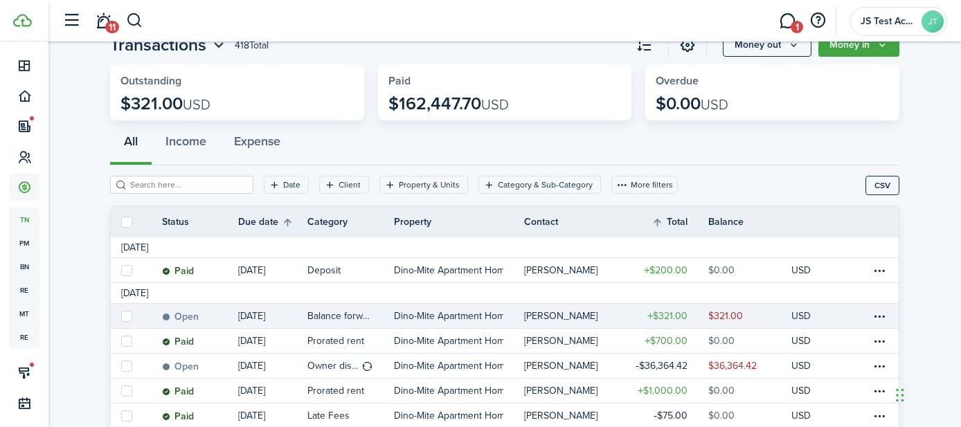
scroll to position [40, 0]
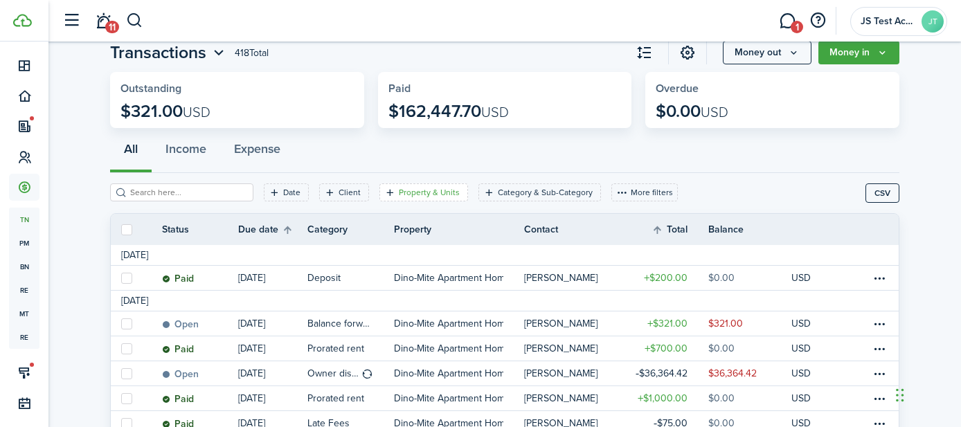
click at [399, 194] on filter-tag-label "Property & Units" at bounding box center [429, 192] width 61 height 12
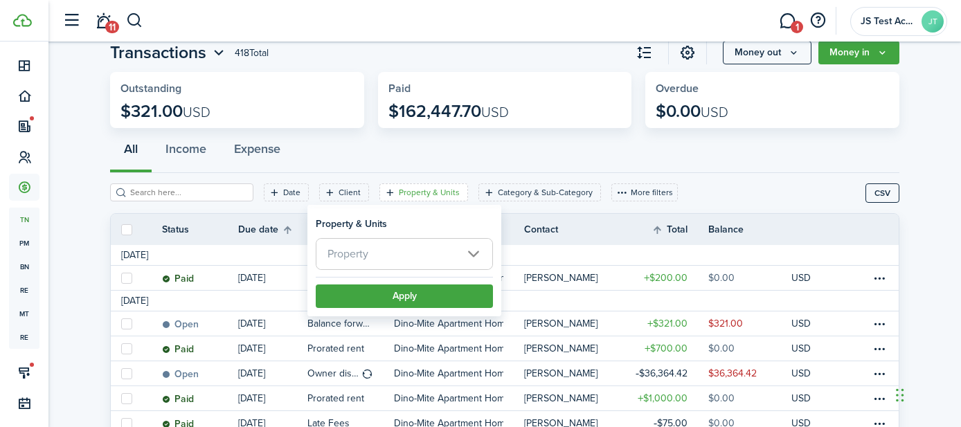
click at [367, 254] on span "Property" at bounding box center [347, 254] width 41 height 16
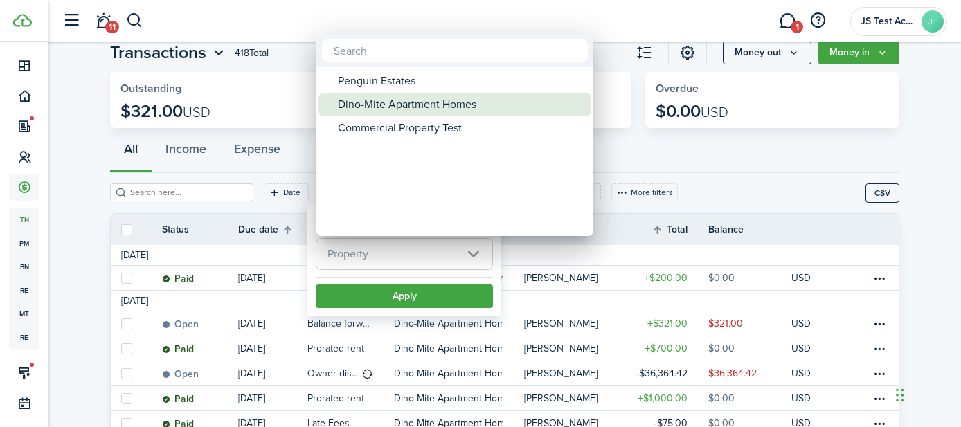
click at [375, 105] on div "Dino-Mite Apartment Homes" at bounding box center [460, 105] width 245 height 24
type input "Dino-Mite Apartment Homes"
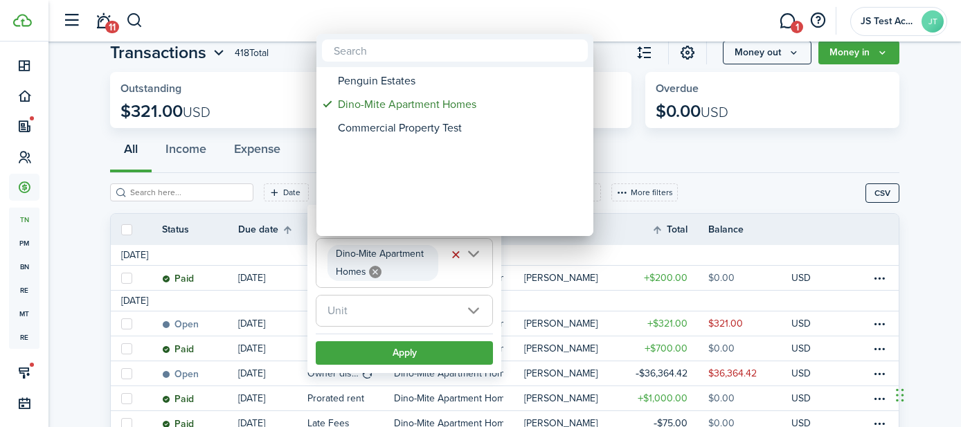
click at [381, 361] on div at bounding box center [480, 213] width 1182 height 648
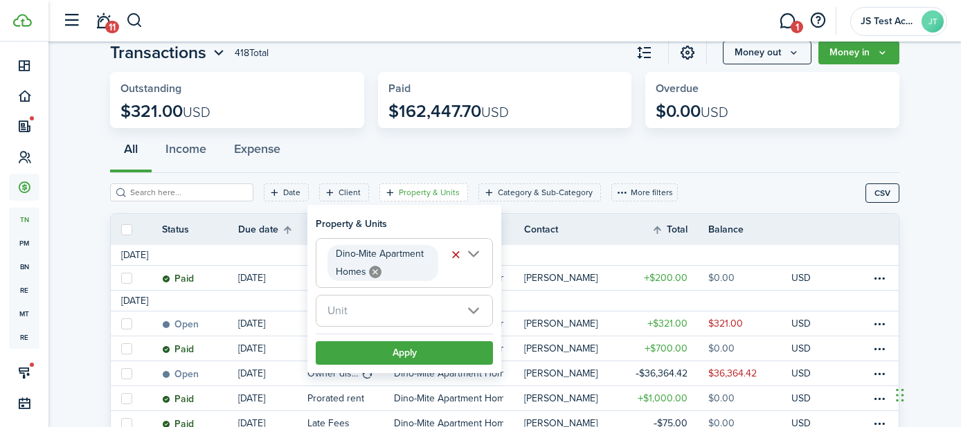
scroll to position [0, 10]
click at [386, 361] on button "Apply" at bounding box center [404, 353] width 177 height 24
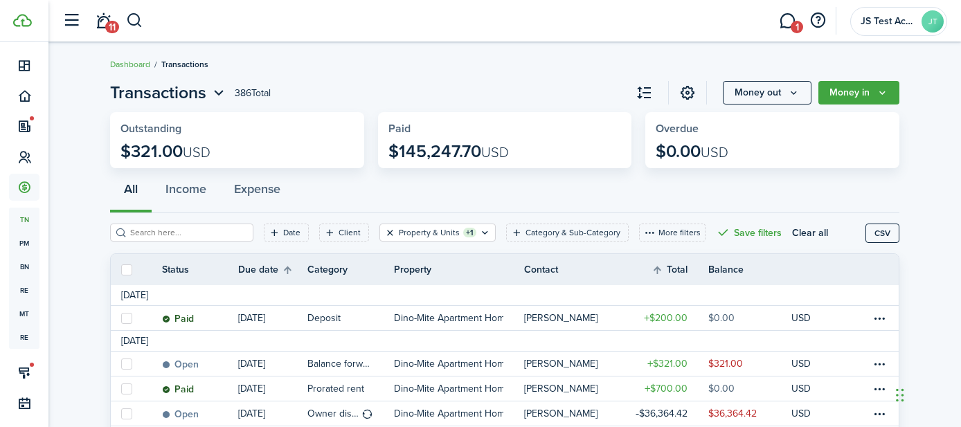
click at [384, 230] on button "Clear filter" at bounding box center [390, 232] width 12 height 11
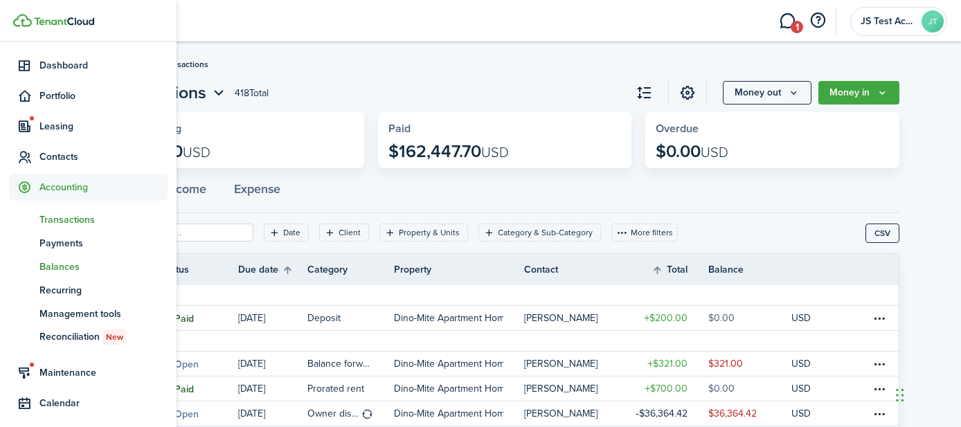
click at [59, 267] on span "Balances" at bounding box center [103, 267] width 128 height 15
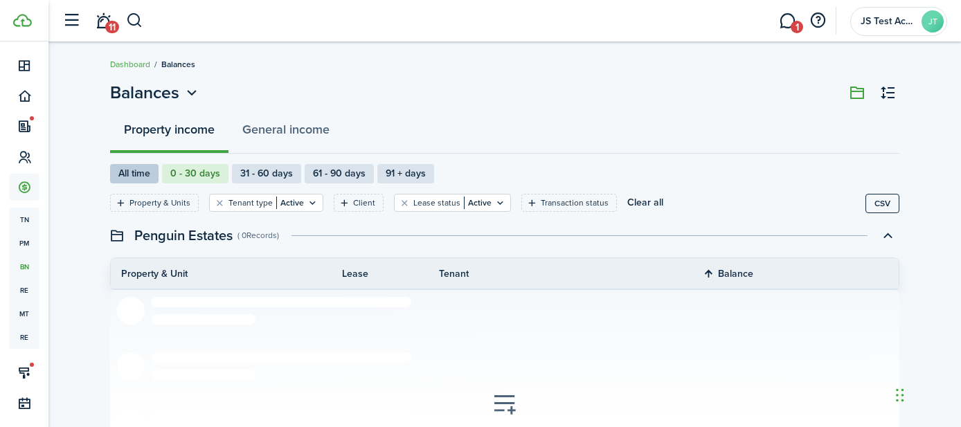
click at [128, 175] on label "All time" at bounding box center [134, 173] width 48 height 19
radio input "true"
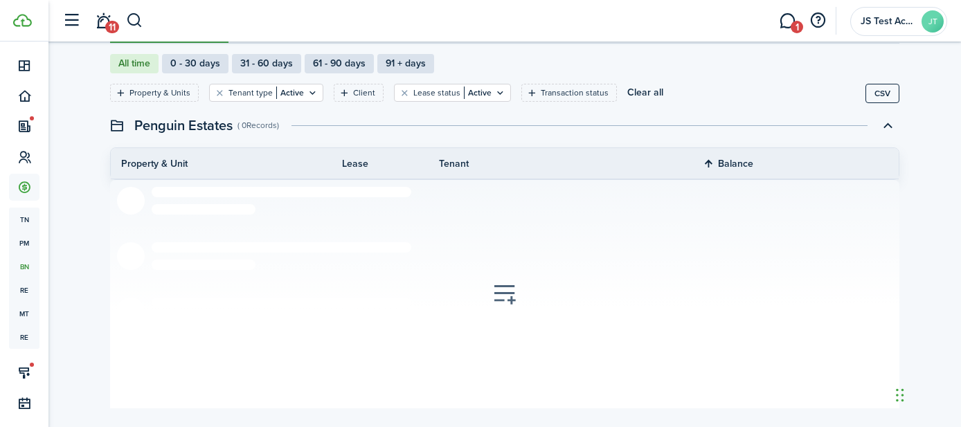
scroll to position [109, 0]
click at [167, 95] on filter-tag-label "Property & Units" at bounding box center [159, 94] width 61 height 12
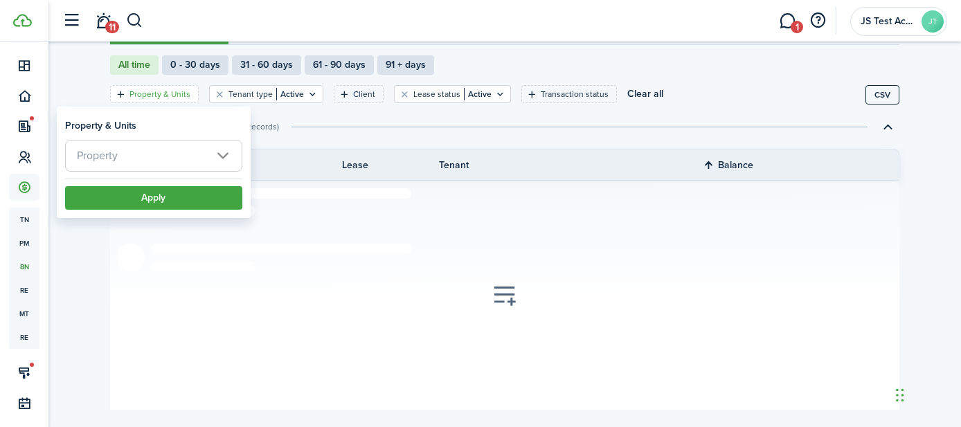
click at [182, 150] on span "Property" at bounding box center [154, 155] width 176 height 30
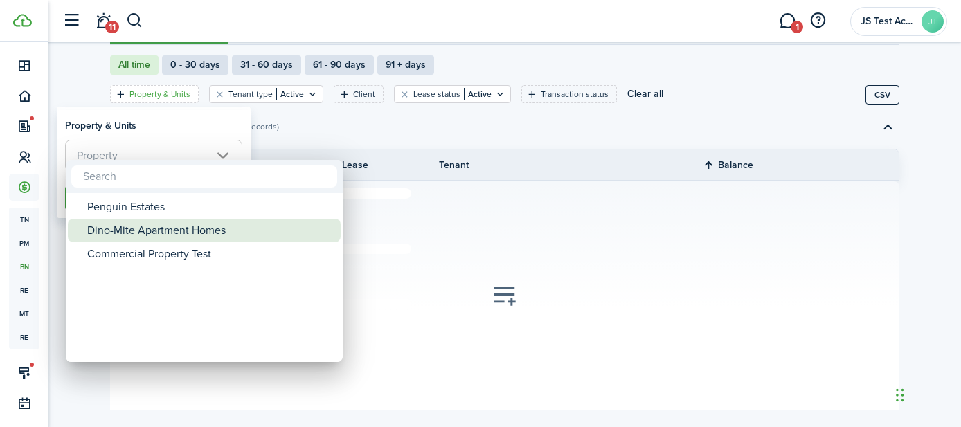
click at [140, 232] on div "Dino-Mite Apartment Homes" at bounding box center [209, 231] width 245 height 24
type input "Dino-Mite Apartment Homes"
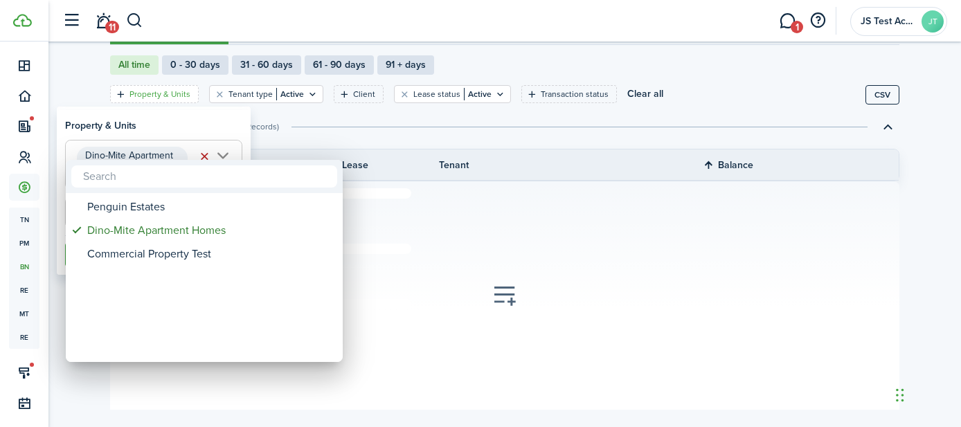
click at [210, 129] on div at bounding box center [480, 213] width 1182 height 648
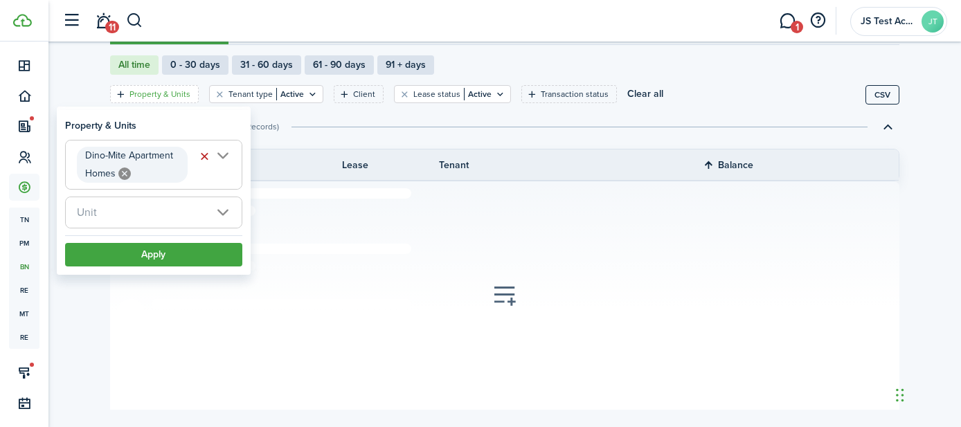
scroll to position [0, 10]
click at [157, 261] on button "Apply" at bounding box center [153, 255] width 177 height 24
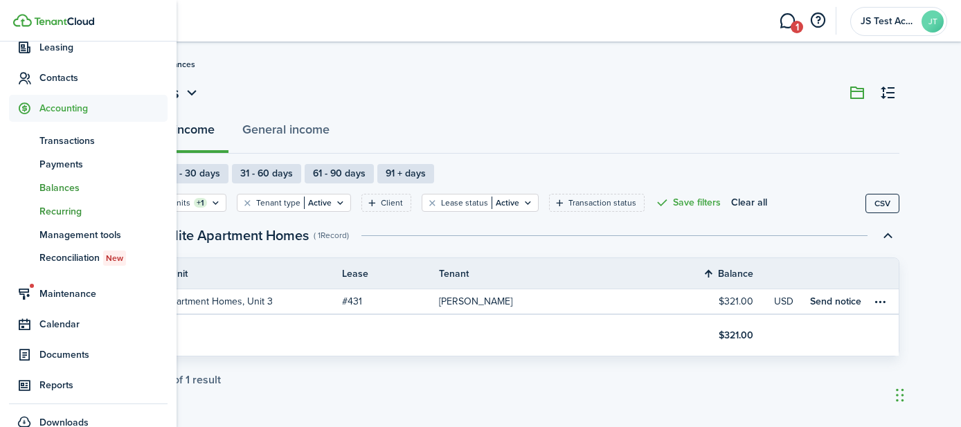
scroll to position [197, 0]
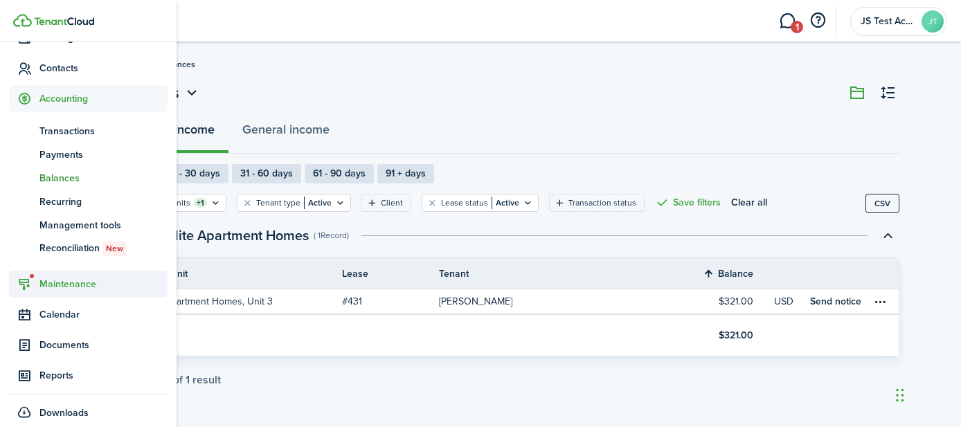
click at [64, 284] on span "Maintenance" at bounding box center [103, 284] width 128 height 15
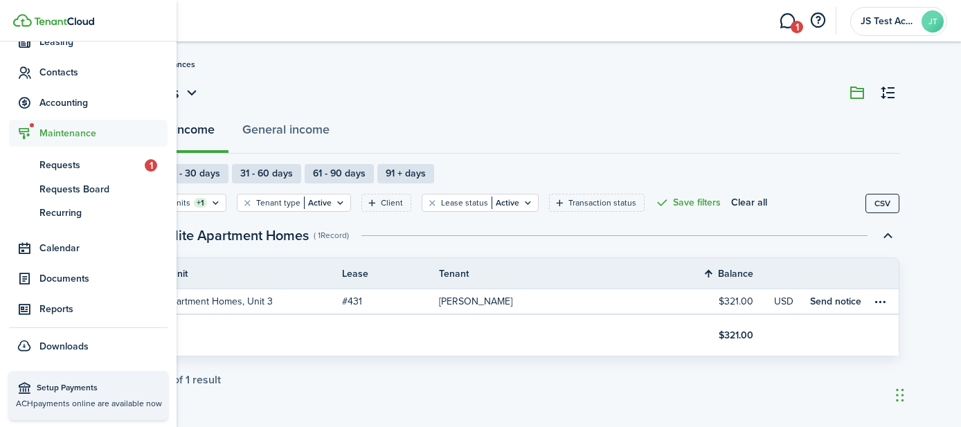
scroll to position [192, 0]
click at [64, 190] on span "Requests Board" at bounding box center [103, 189] width 128 height 15
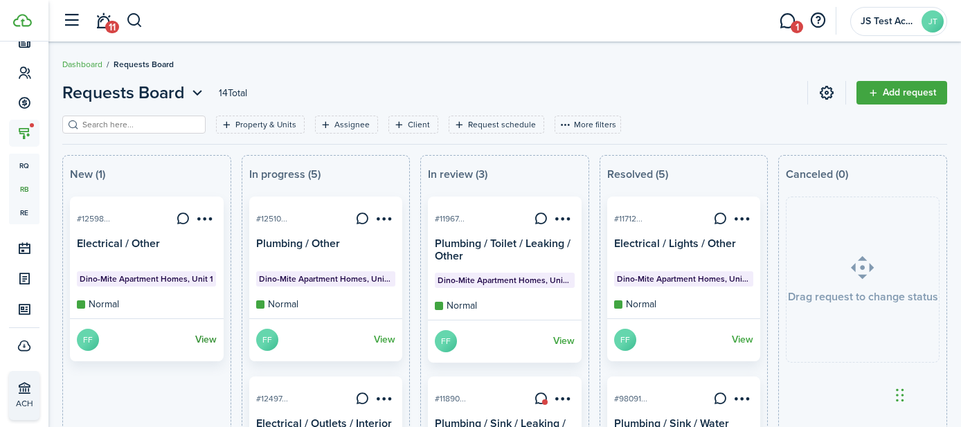
click at [201, 339] on link "View" at bounding box center [205, 340] width 21 height 22
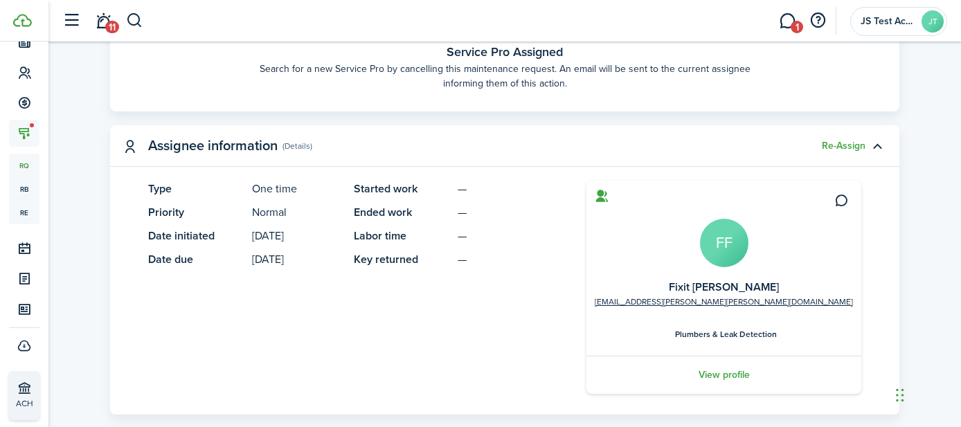
scroll to position [595, 0]
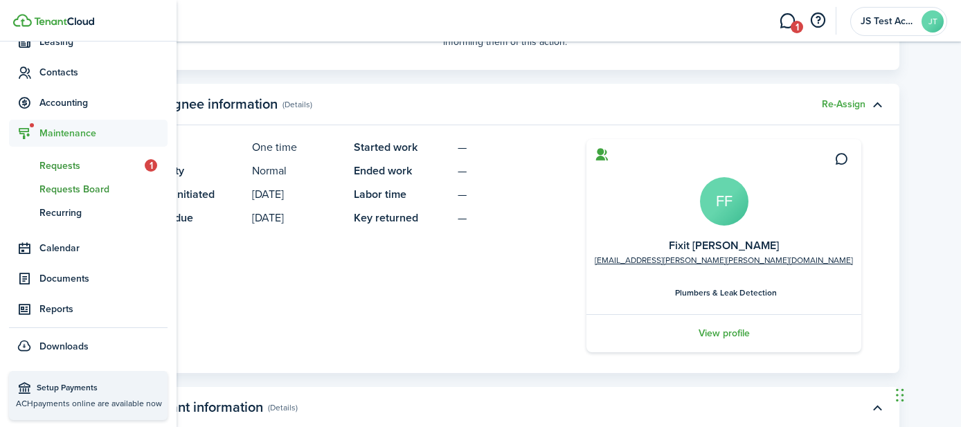
click at [78, 188] on span "Requests Board" at bounding box center [103, 189] width 128 height 15
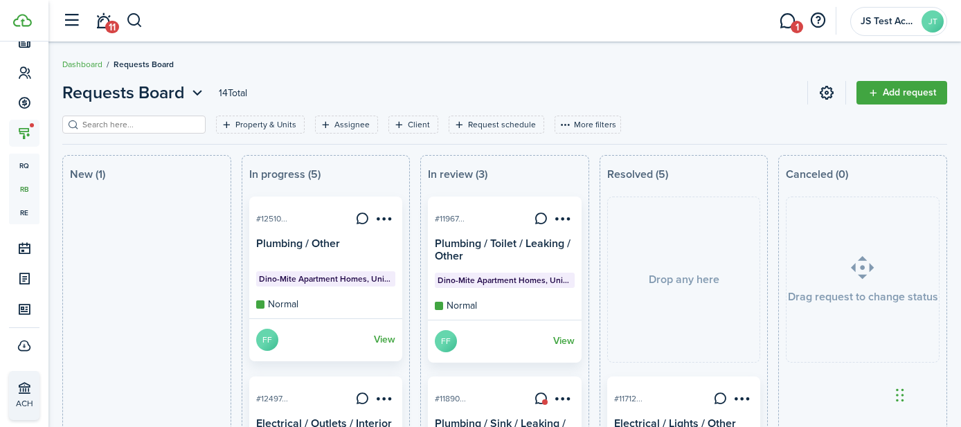
drag, startPoint x: 120, startPoint y: 219, endPoint x: 131, endPoint y: 188, distance: 32.4
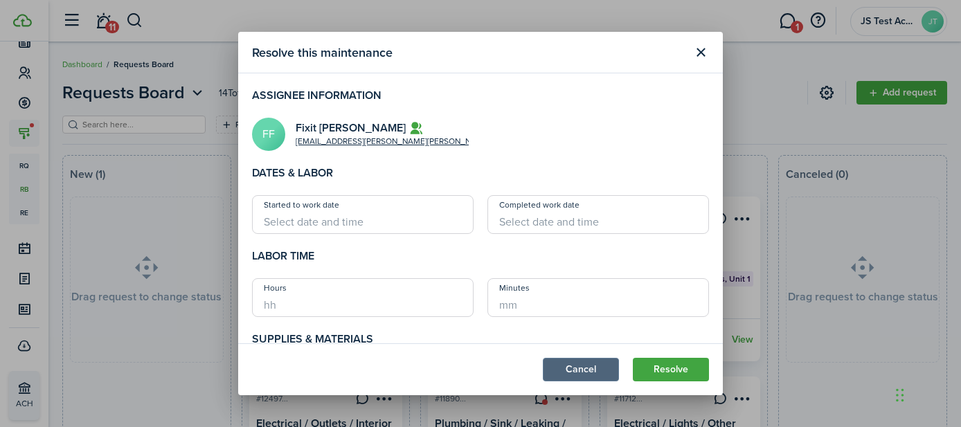
click at [574, 373] on button "Cancel" at bounding box center [581, 370] width 76 height 24
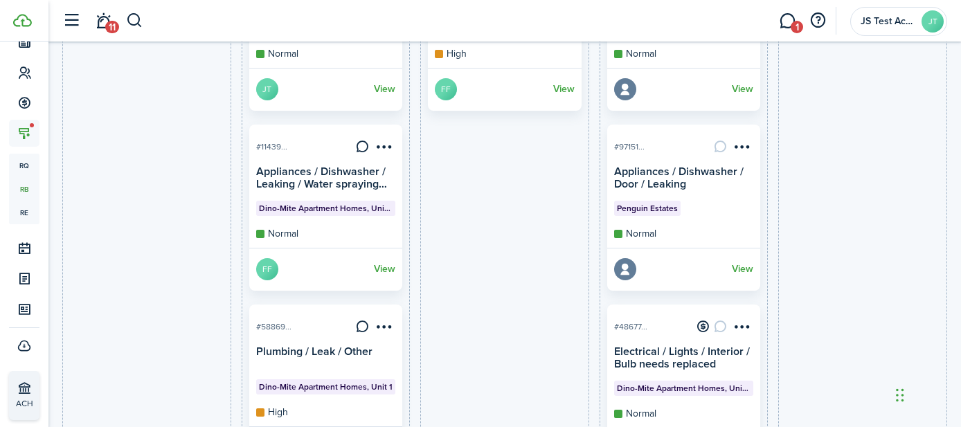
scroll to position [664, 0]
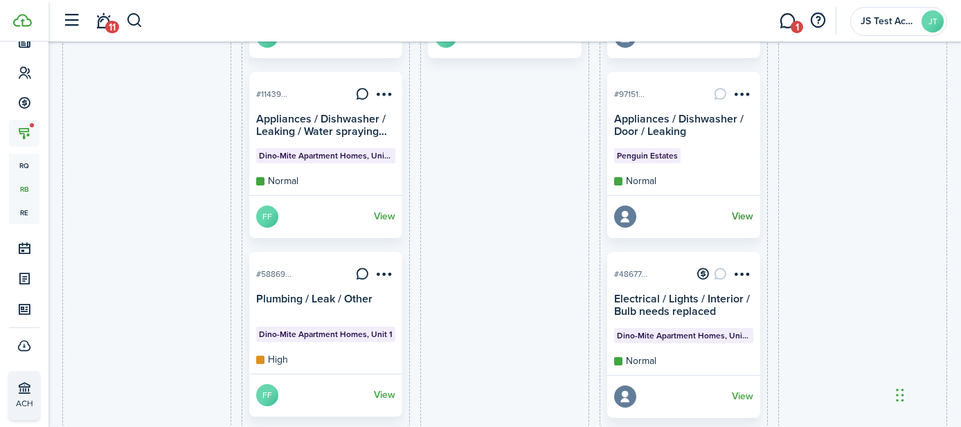
click at [741, 219] on link "View" at bounding box center [741, 217] width 21 height 22
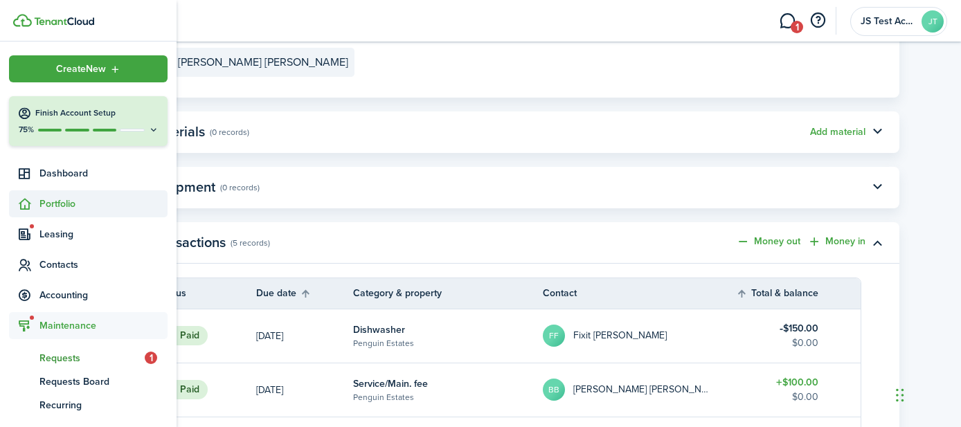
click at [55, 210] on span "Portfolio" at bounding box center [103, 204] width 128 height 15
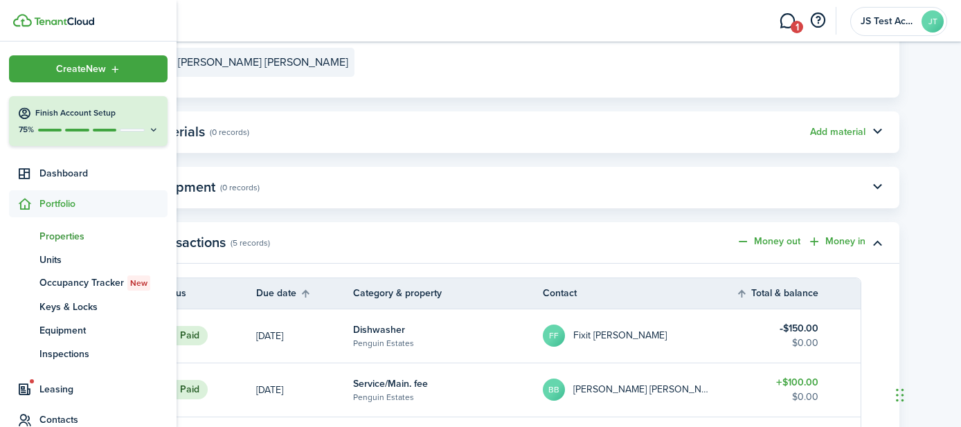
click at [60, 231] on span "Properties" at bounding box center [103, 236] width 128 height 15
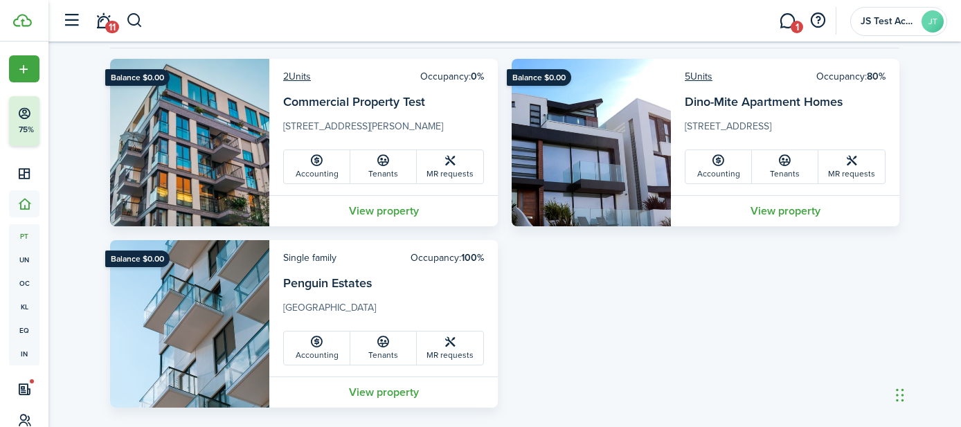
scroll to position [115, 0]
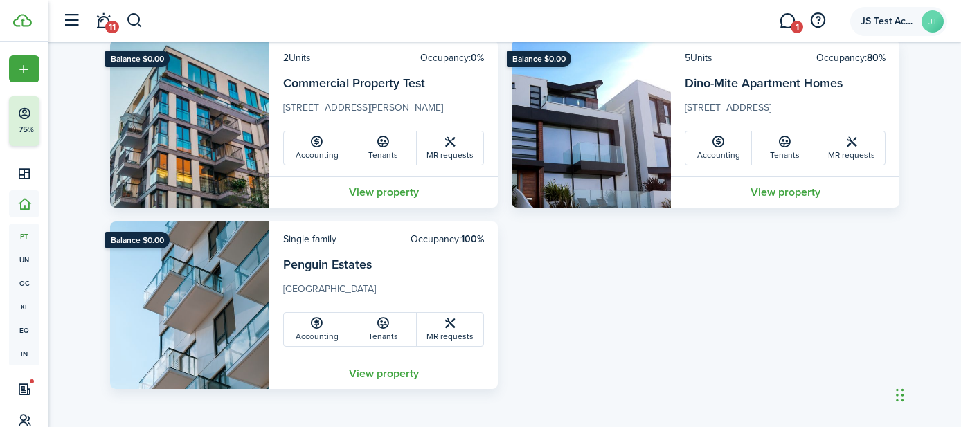
click at [880, 24] on span "JS Test Account" at bounding box center [887, 22] width 55 height 10
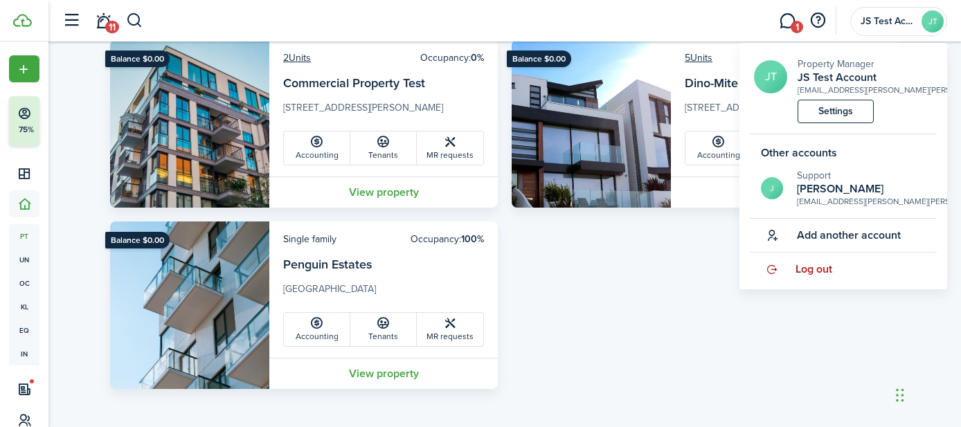
click at [812, 269] on span "Log out" at bounding box center [813, 269] width 37 height 12
